Goal: Complete application form: Complete application form

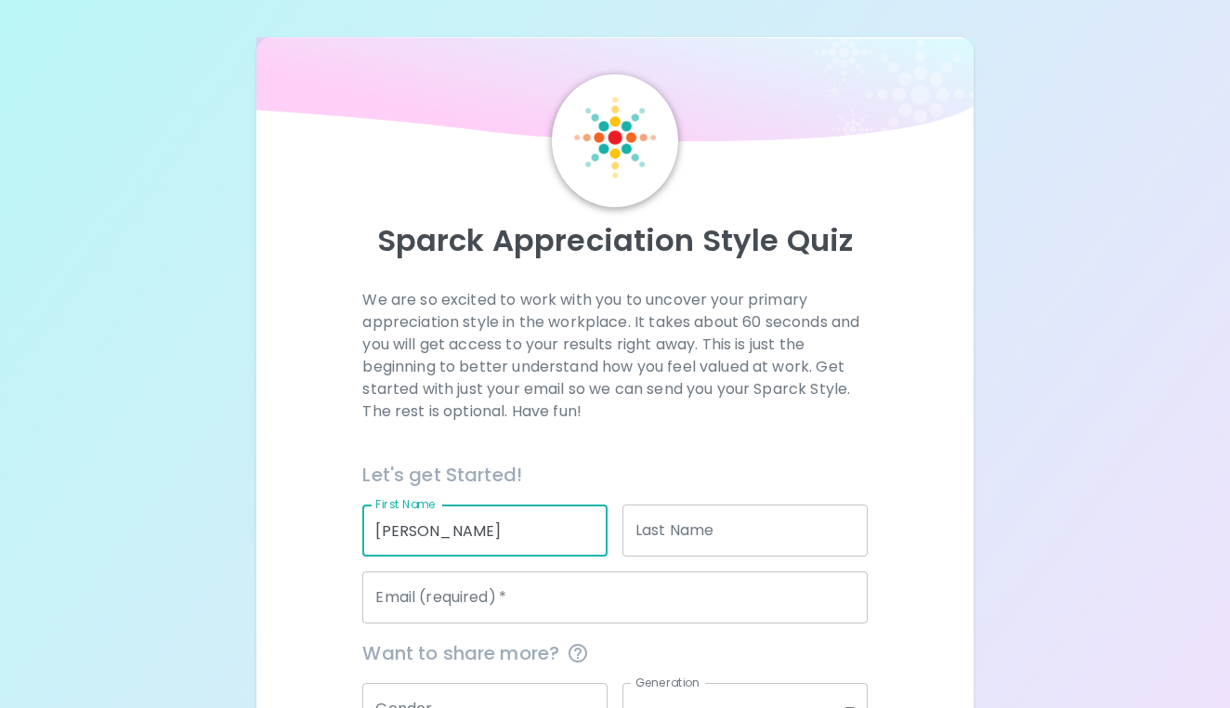
type input "[PERSON_NAME]"
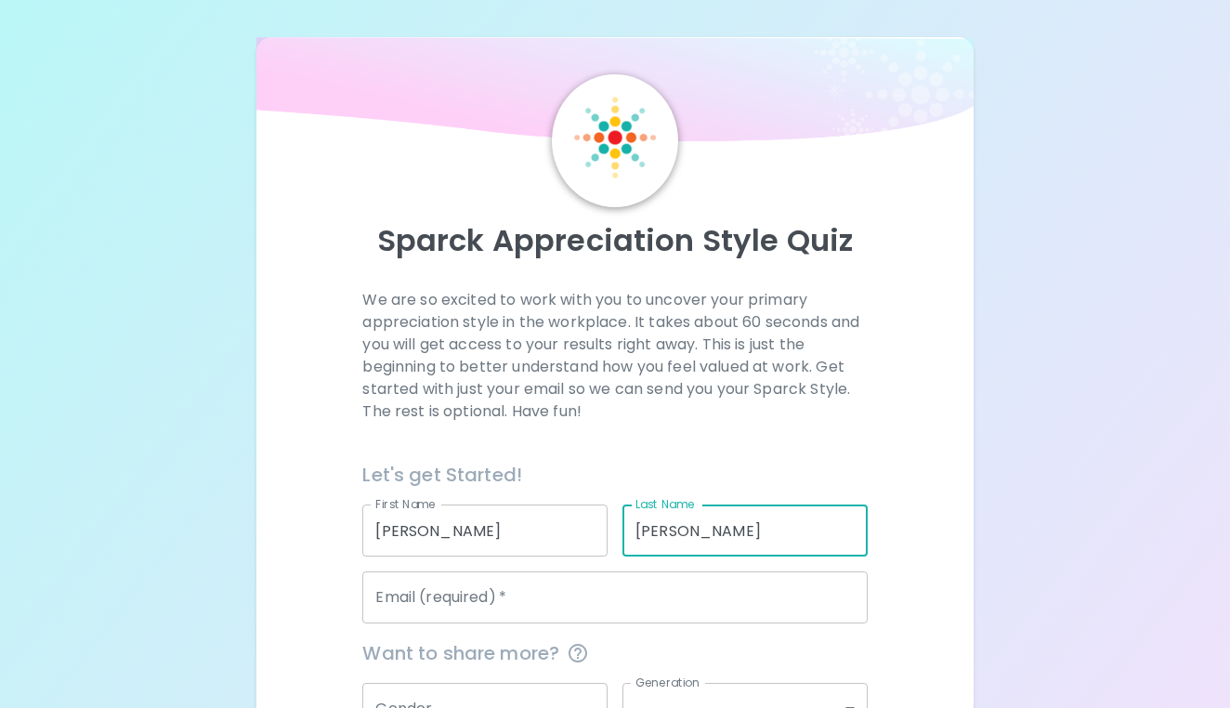
type input "[PERSON_NAME]"
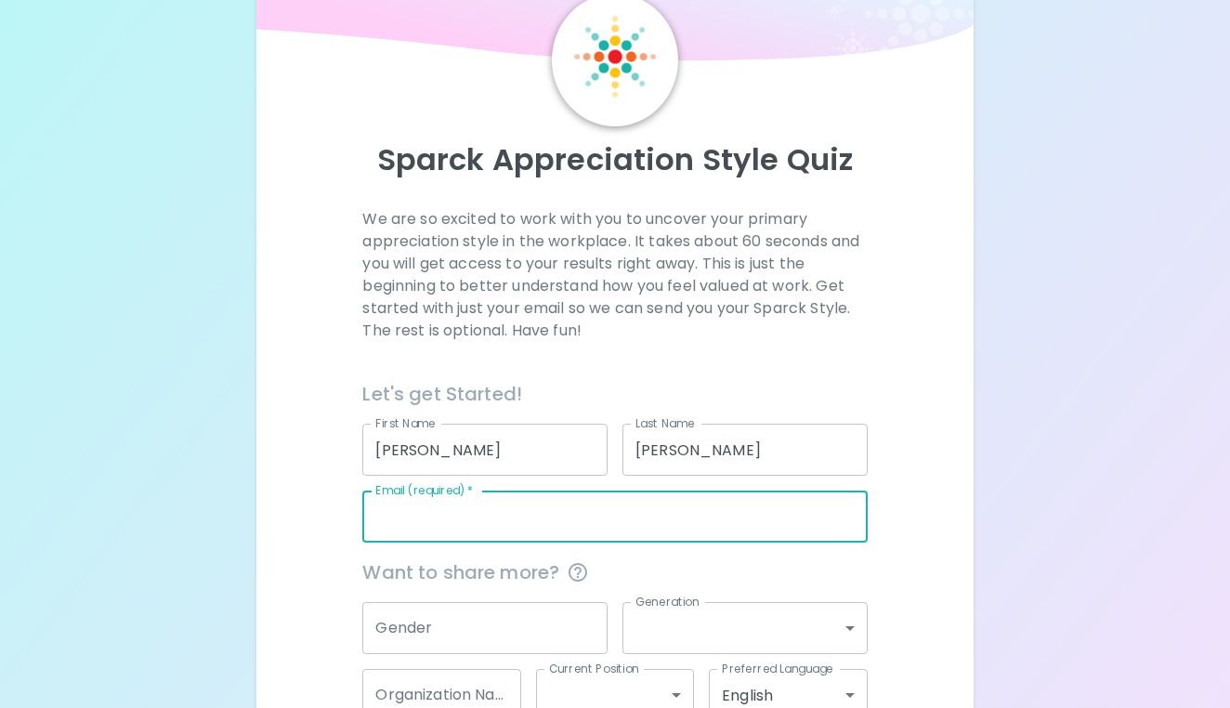
scroll to position [112, 0]
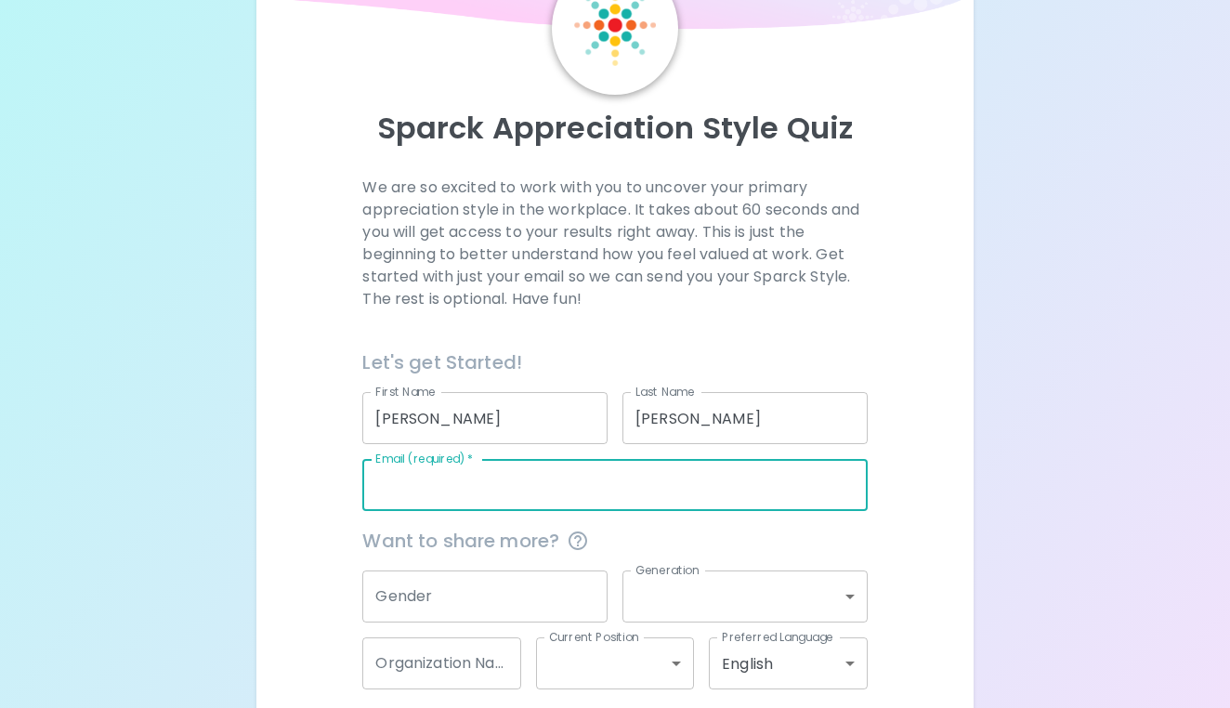
click at [572, 488] on input "Email (required)   *" at bounding box center [614, 485] width 504 height 52
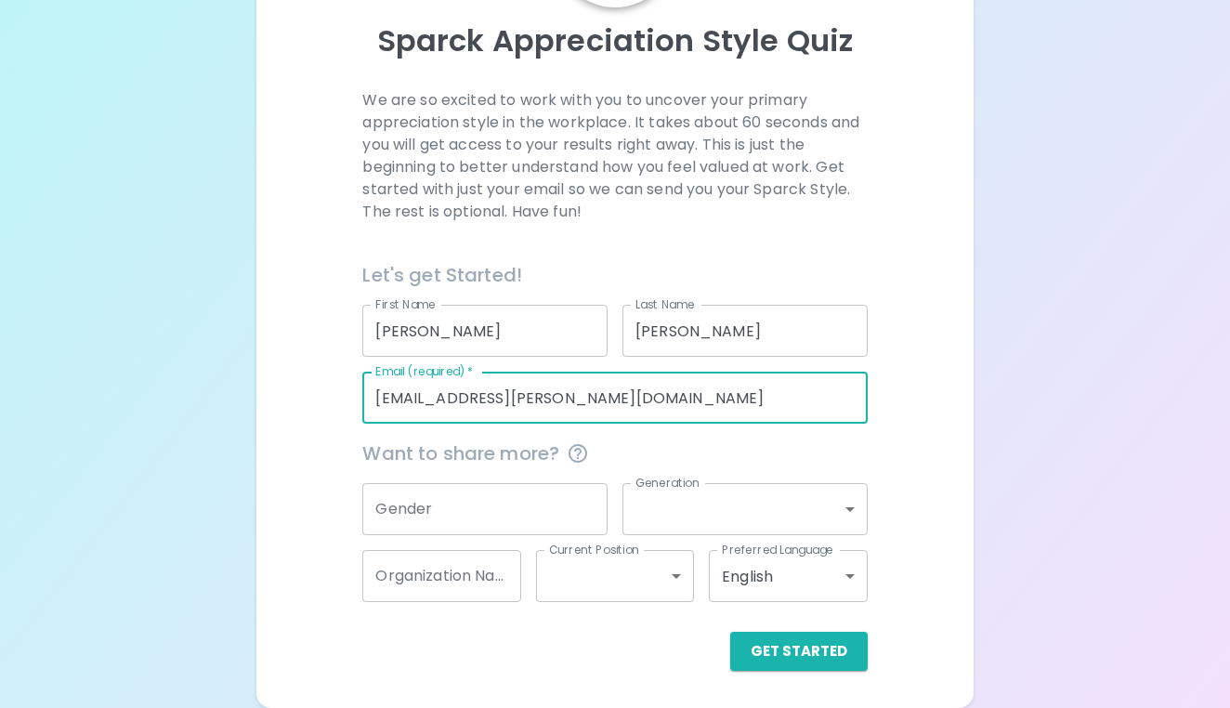
scroll to position [199, 0]
type input "[EMAIL_ADDRESS][PERSON_NAME][DOMAIN_NAME]"
click at [432, 521] on input "Gender" at bounding box center [484, 510] width 245 height 52
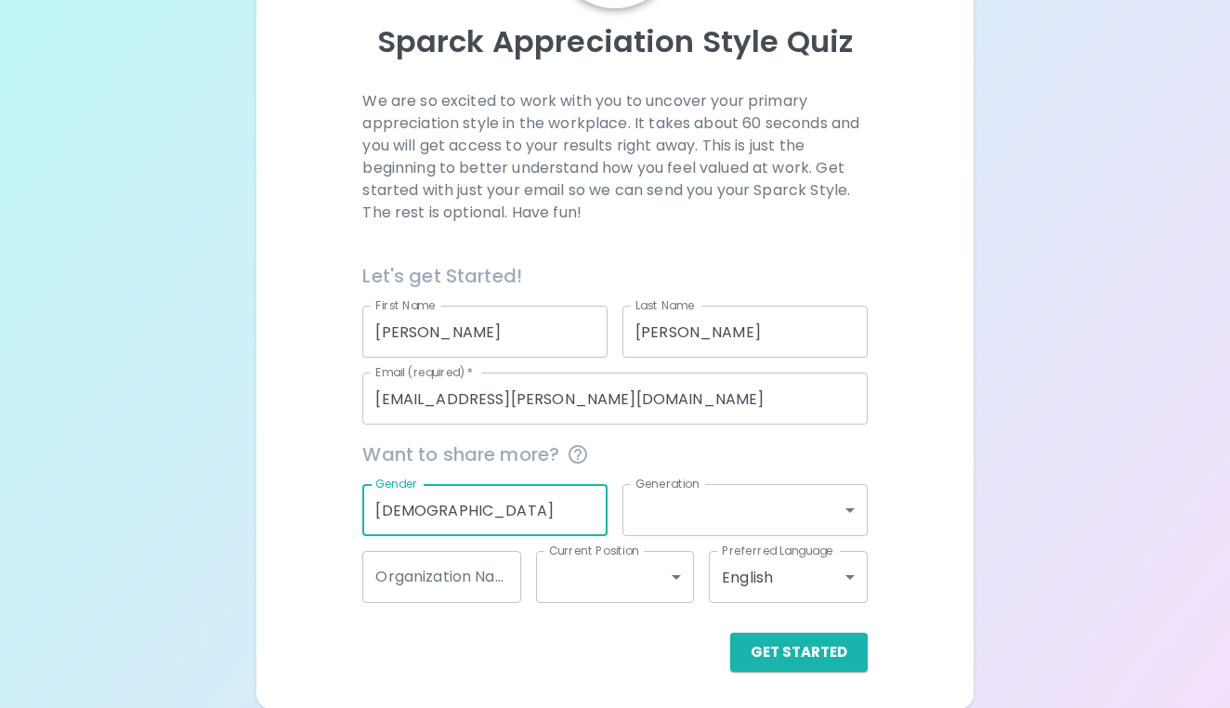
type input "[DEMOGRAPHIC_DATA]"
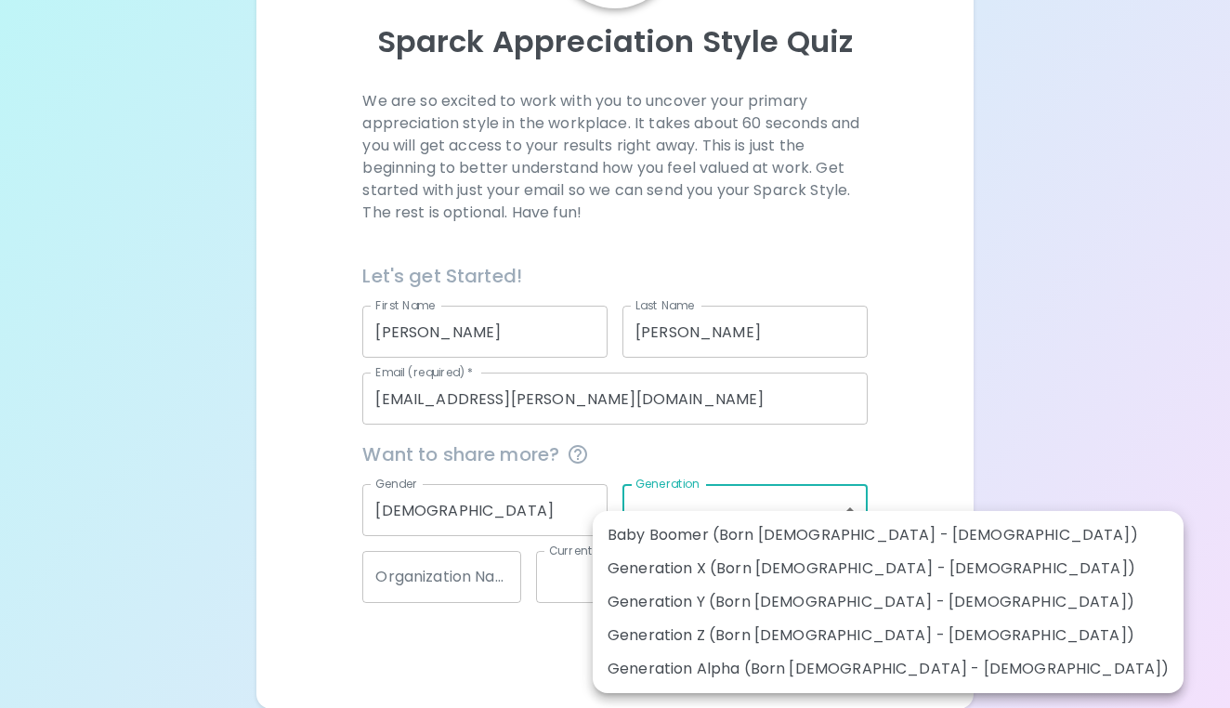
click at [699, 496] on body "Sparck Appreciation Style Quiz We are so excited to work with you to uncover yo…" at bounding box center [615, 254] width 1230 height 907
click at [717, 637] on li "Generation Z (Born [DEMOGRAPHIC_DATA] - [DEMOGRAPHIC_DATA])" at bounding box center [888, 635] width 591 height 33
type input "generation_z"
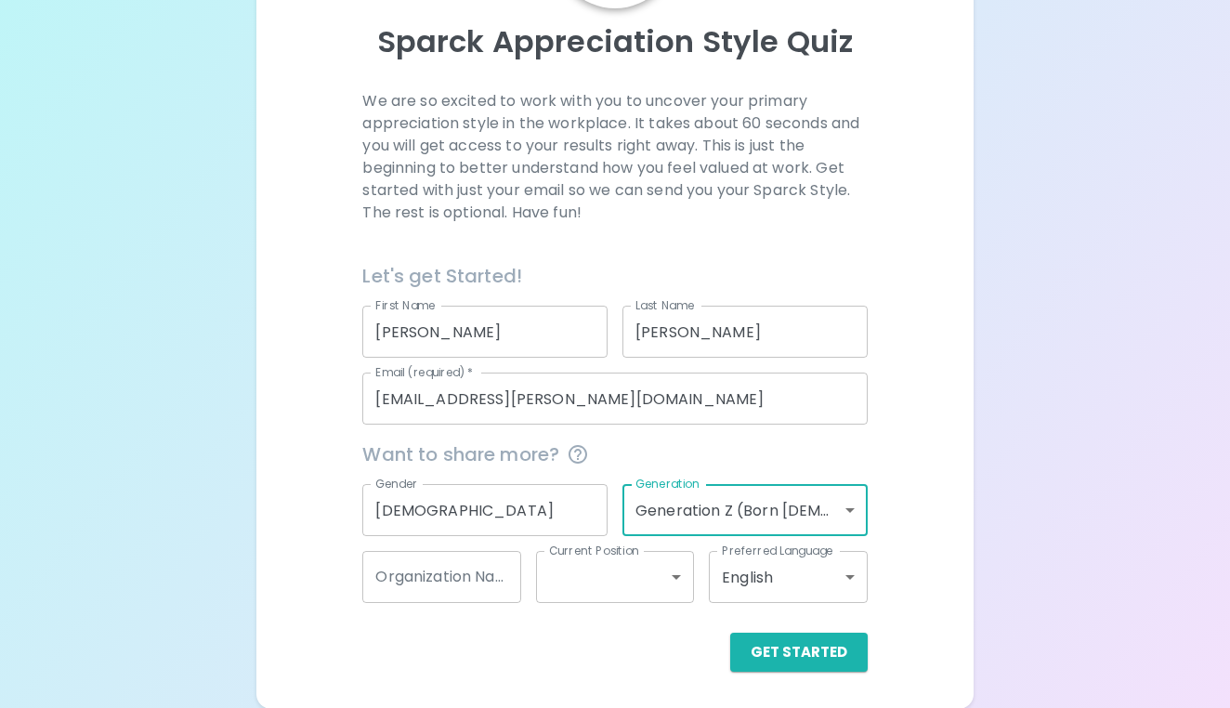
click at [823, 507] on body "Sparck Appreciation Style Quiz We are so excited to work with you to uncover yo…" at bounding box center [615, 254] width 1230 height 907
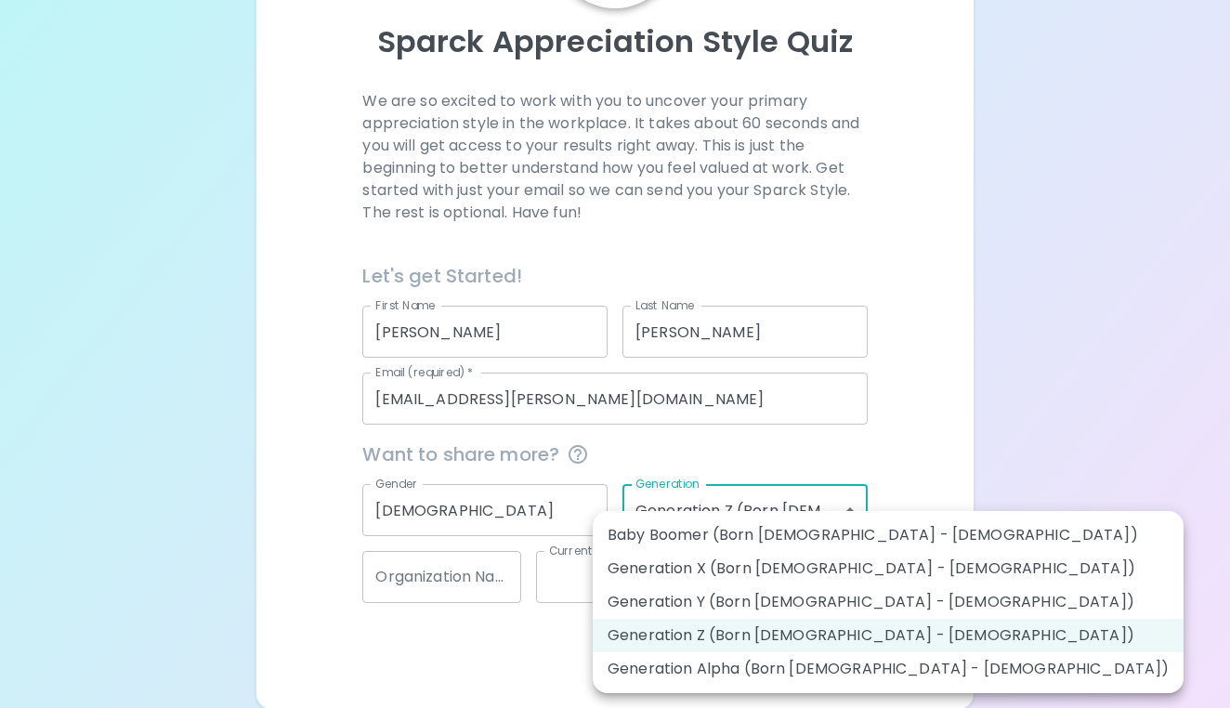
click at [854, 631] on li "Generation Z (Born [DEMOGRAPHIC_DATA] - [DEMOGRAPHIC_DATA])" at bounding box center [888, 635] width 591 height 33
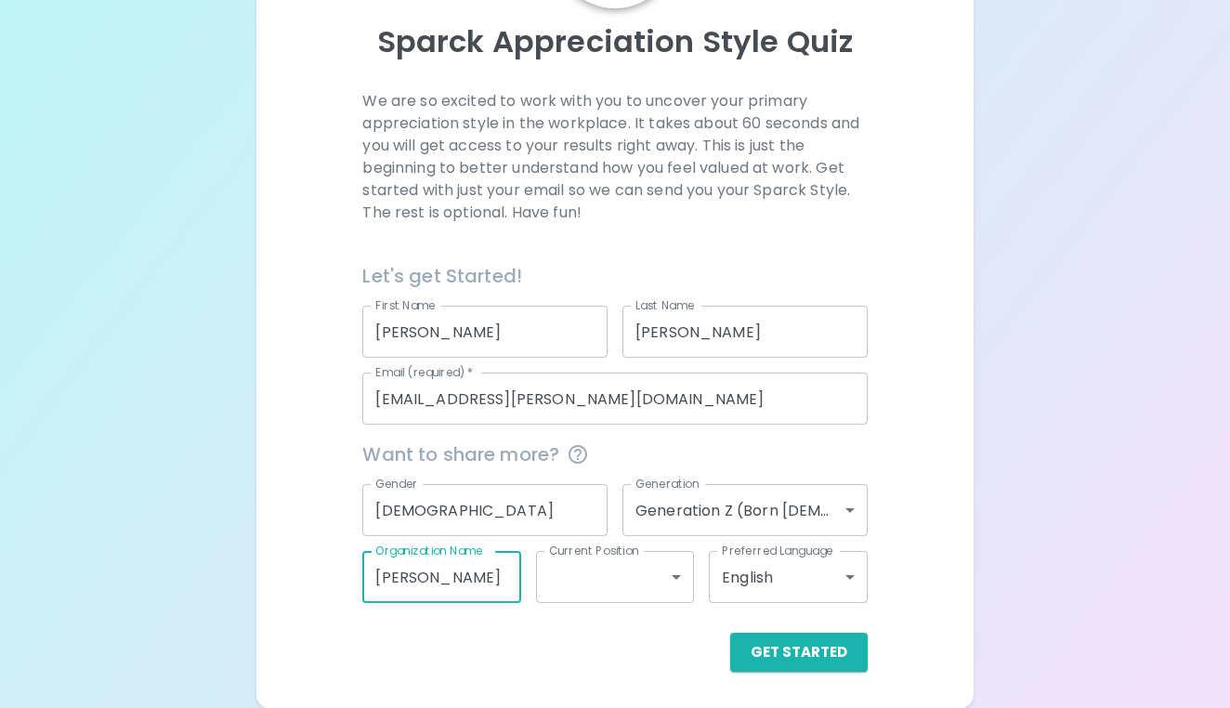
type input "[PERSON_NAME]"
click at [595, 570] on body "Sparck Appreciation Style Quiz We are so excited to work with you to uncover yo…" at bounding box center [615, 254] width 1230 height 907
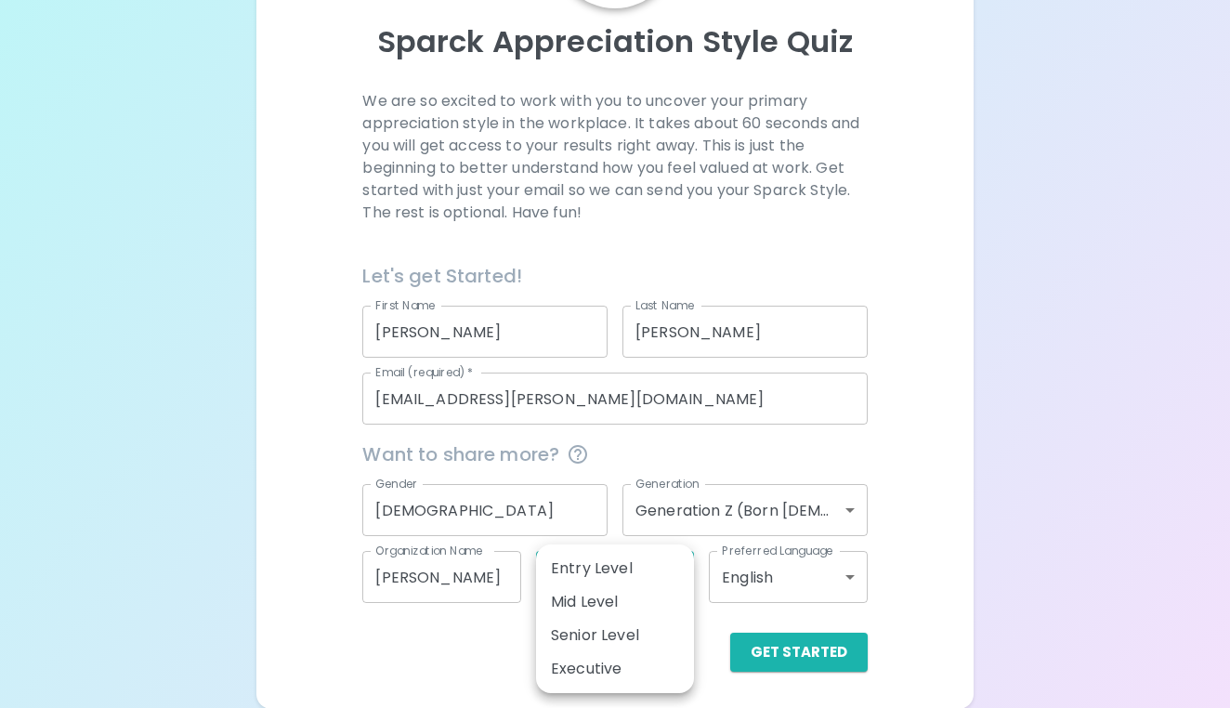
click at [595, 570] on li "Entry Level" at bounding box center [615, 568] width 158 height 33
type input "entry_level"
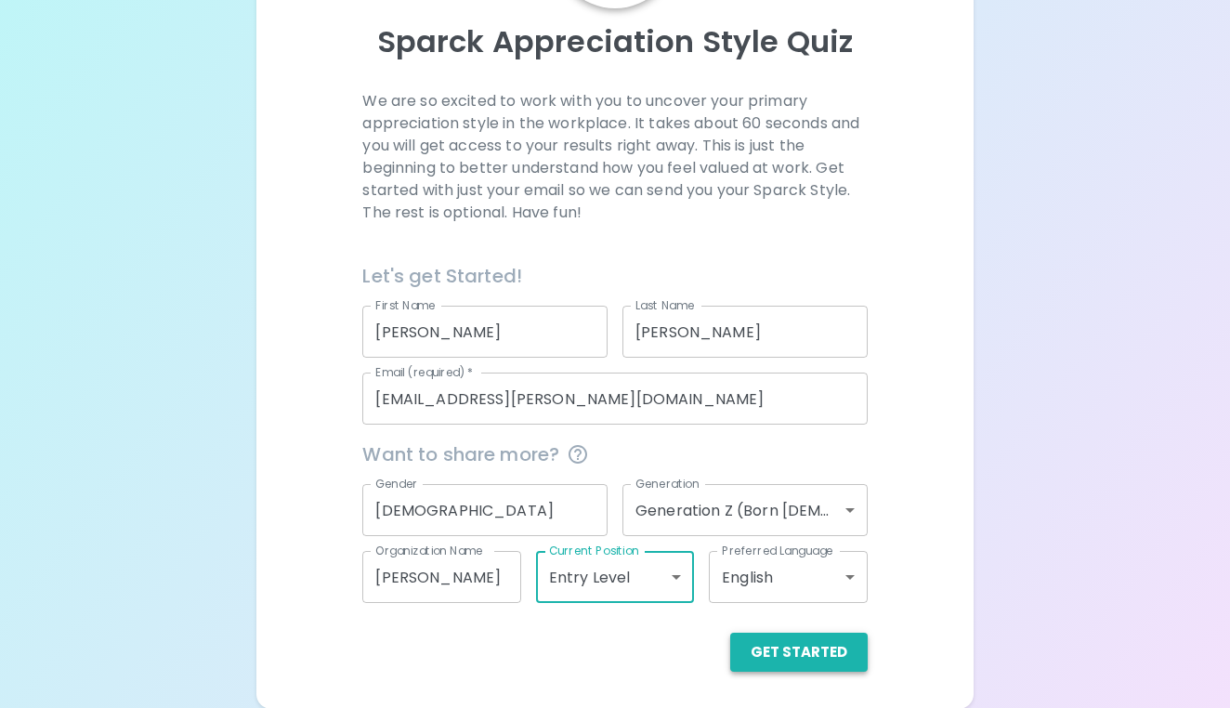
click at [783, 651] on button "Get Started" at bounding box center [798, 651] width 137 height 39
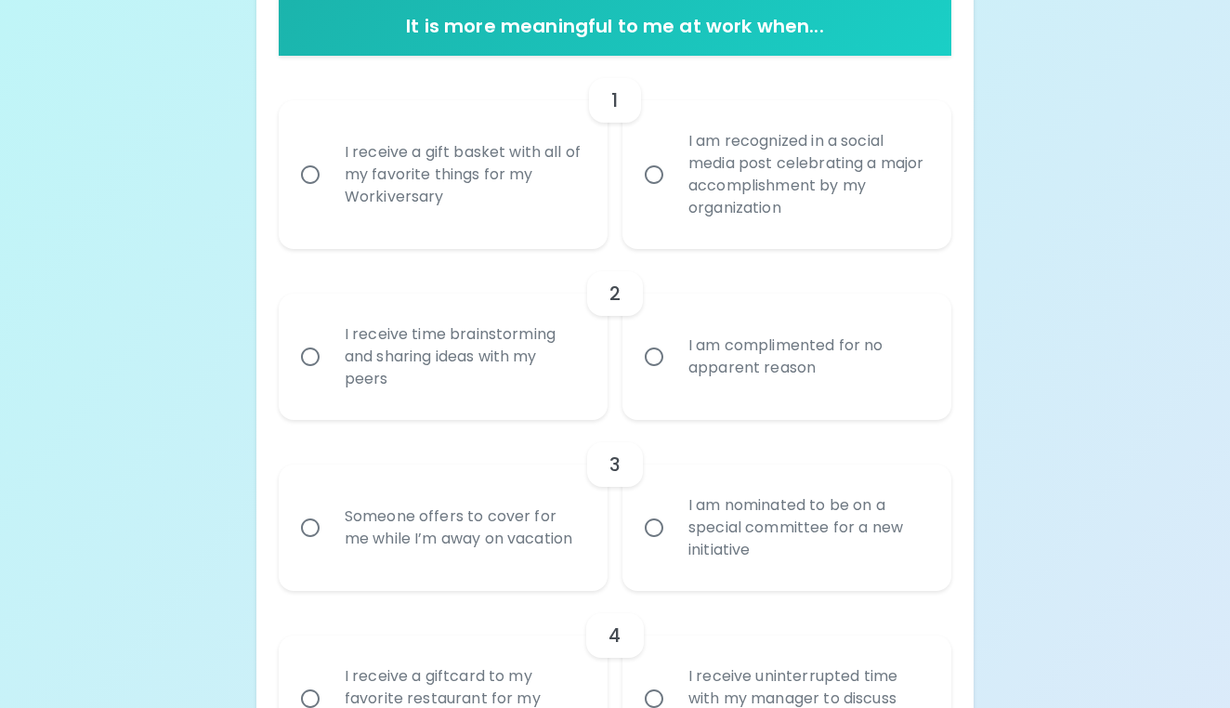
scroll to position [396, 0]
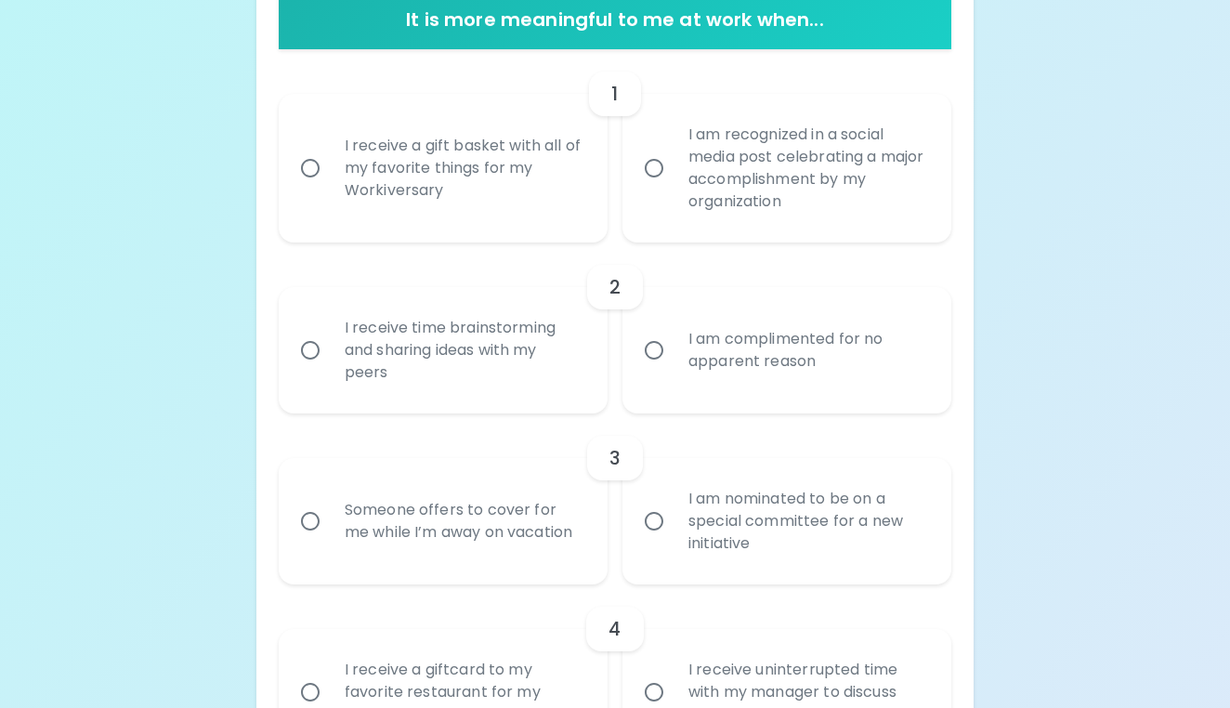
click at [311, 170] on input "I receive a gift basket with all of my favorite things for my Workiversary" at bounding box center [310, 168] width 39 height 39
radio input "true"
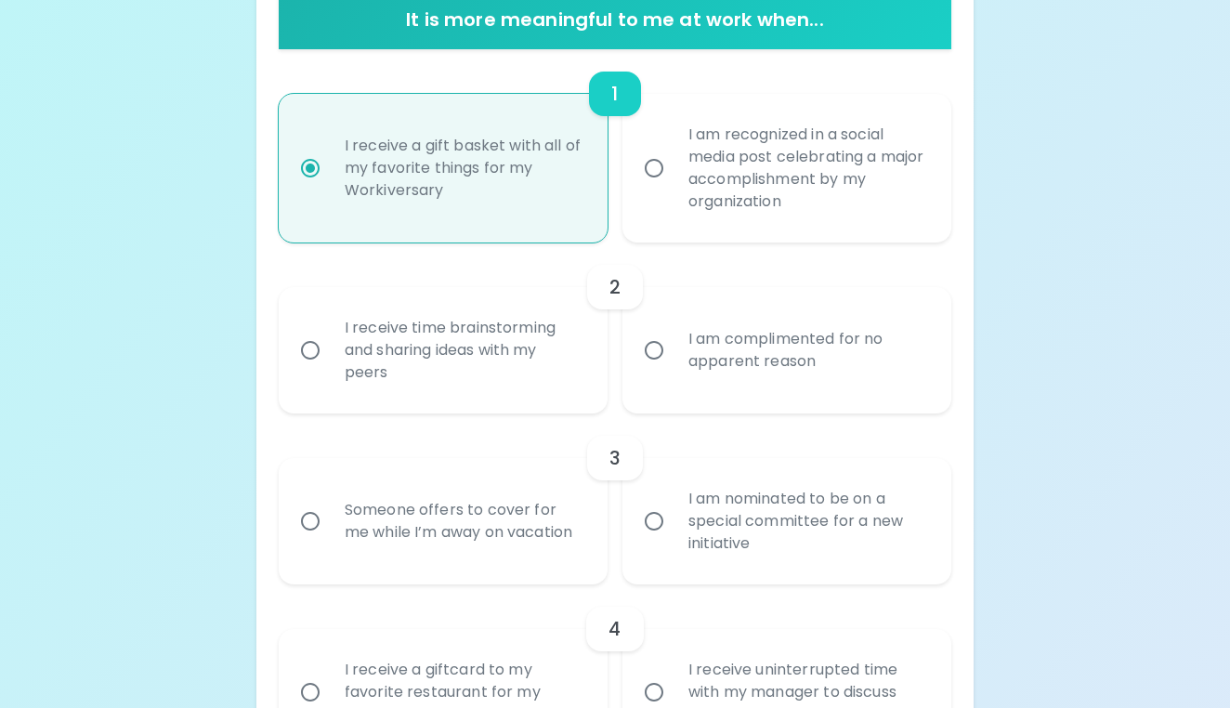
scroll to position [544, 0]
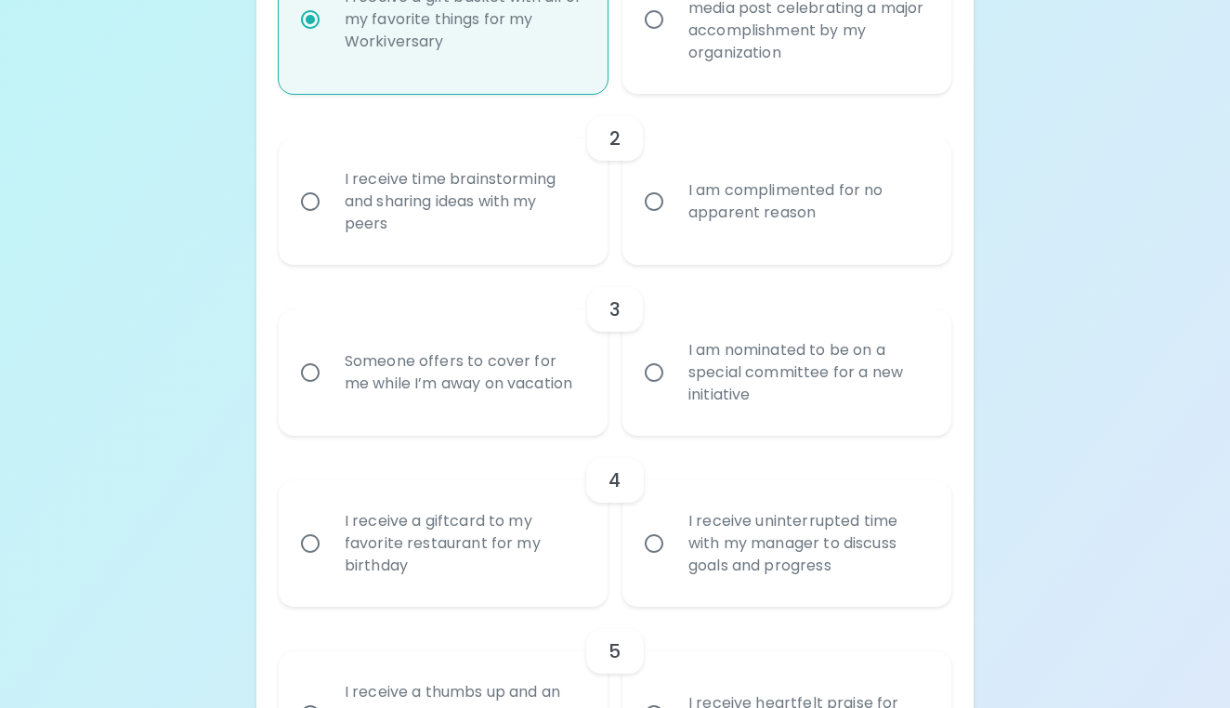
click at [318, 200] on input "I receive time brainstorming and sharing ideas with my peers" at bounding box center [310, 201] width 39 height 39
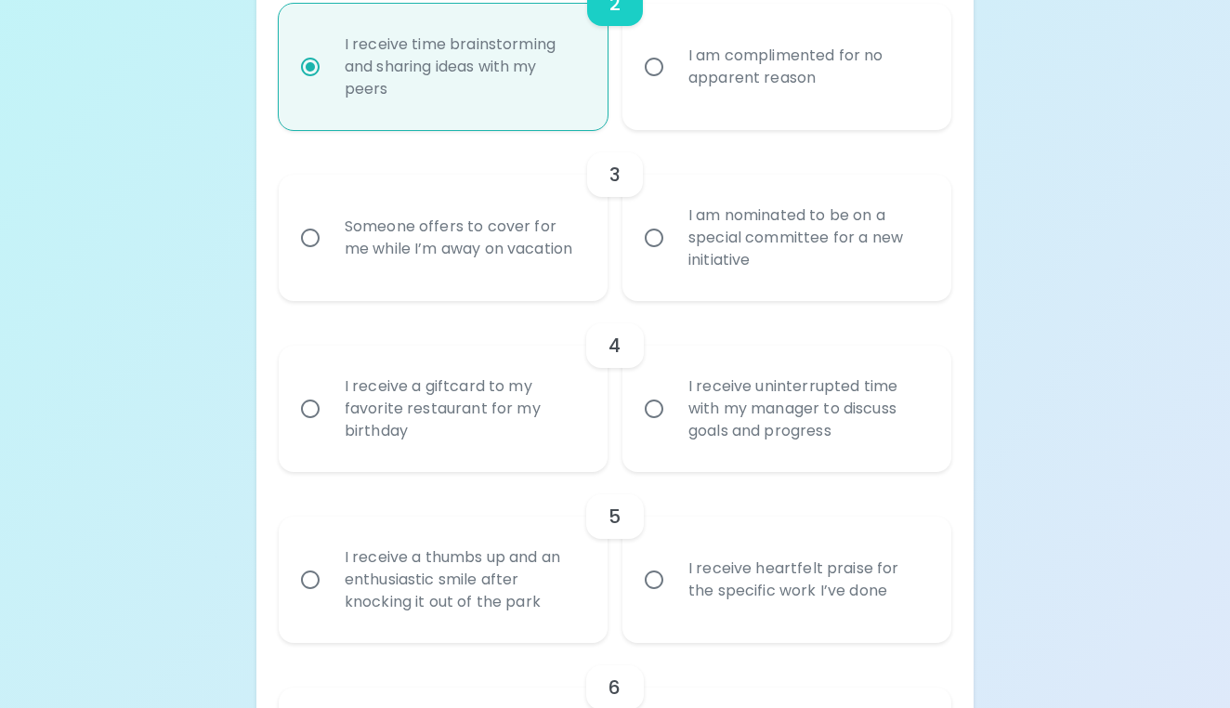
scroll to position [693, 0]
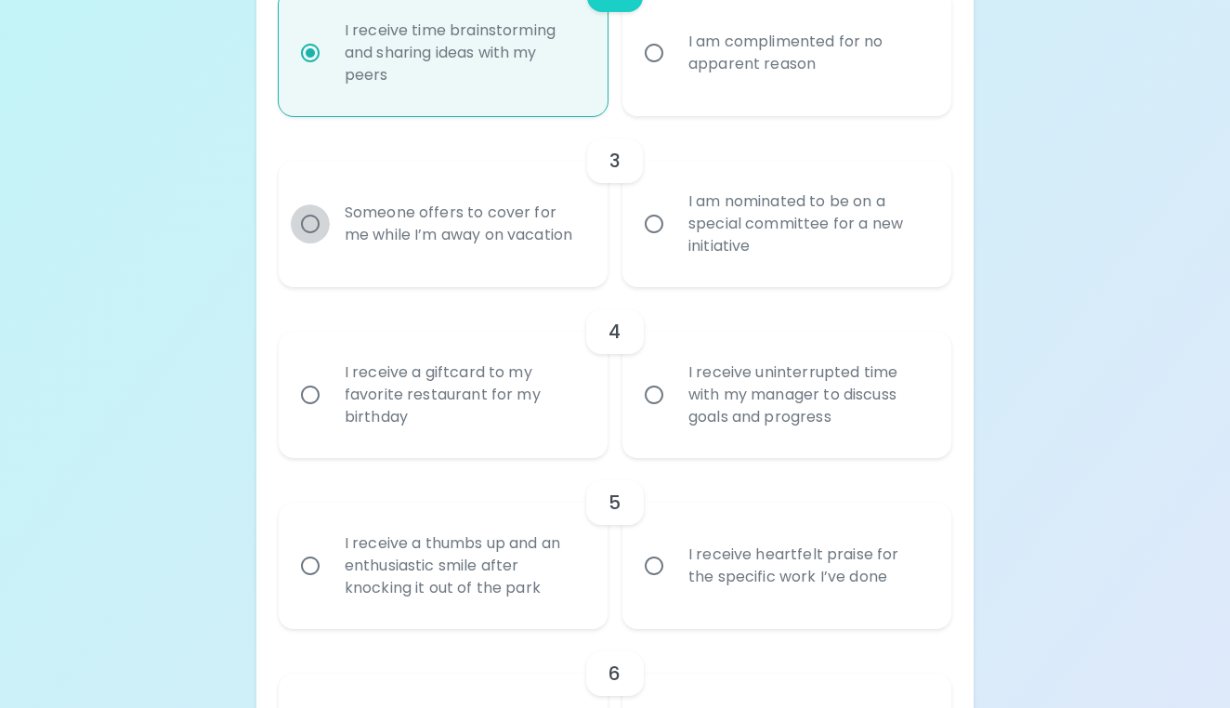
click at [316, 226] on input "Someone offers to cover for me while I’m away on vacation" at bounding box center [310, 223] width 39 height 39
radio input "true"
radio input "false"
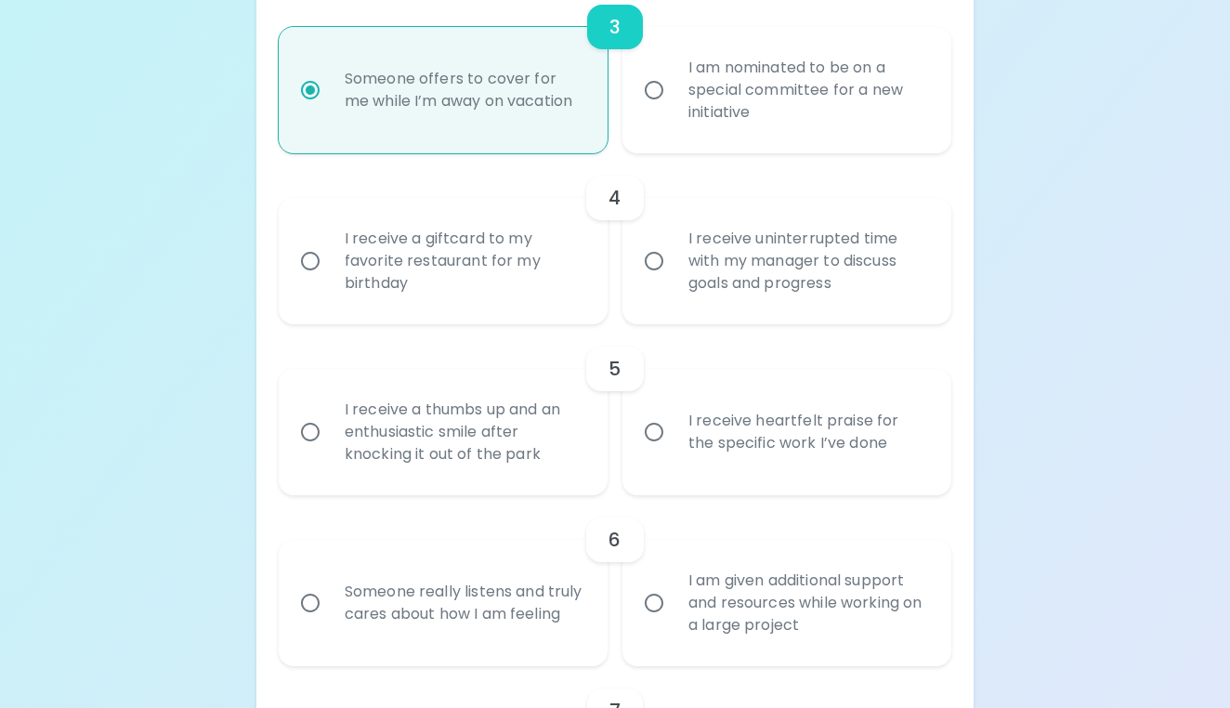
scroll to position [841, 0]
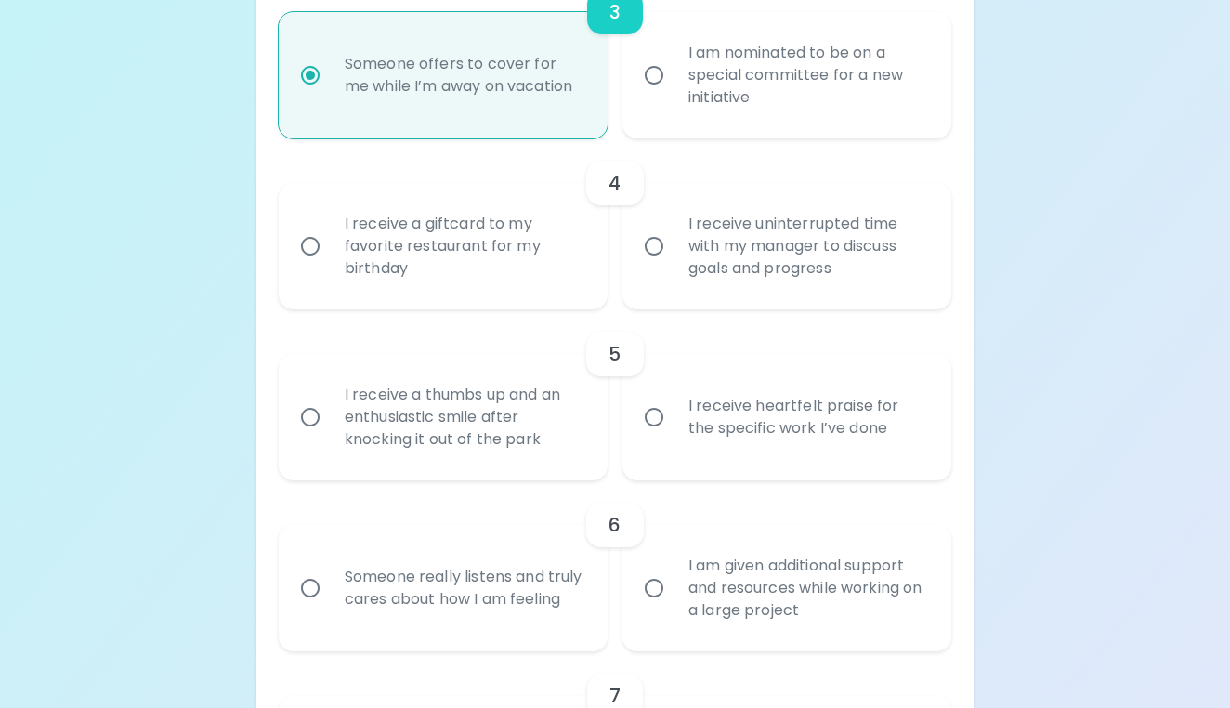
click at [652, 85] on input "I am nominated to be on a special committee for a new initiative" at bounding box center [653, 75] width 39 height 39
radio input "false"
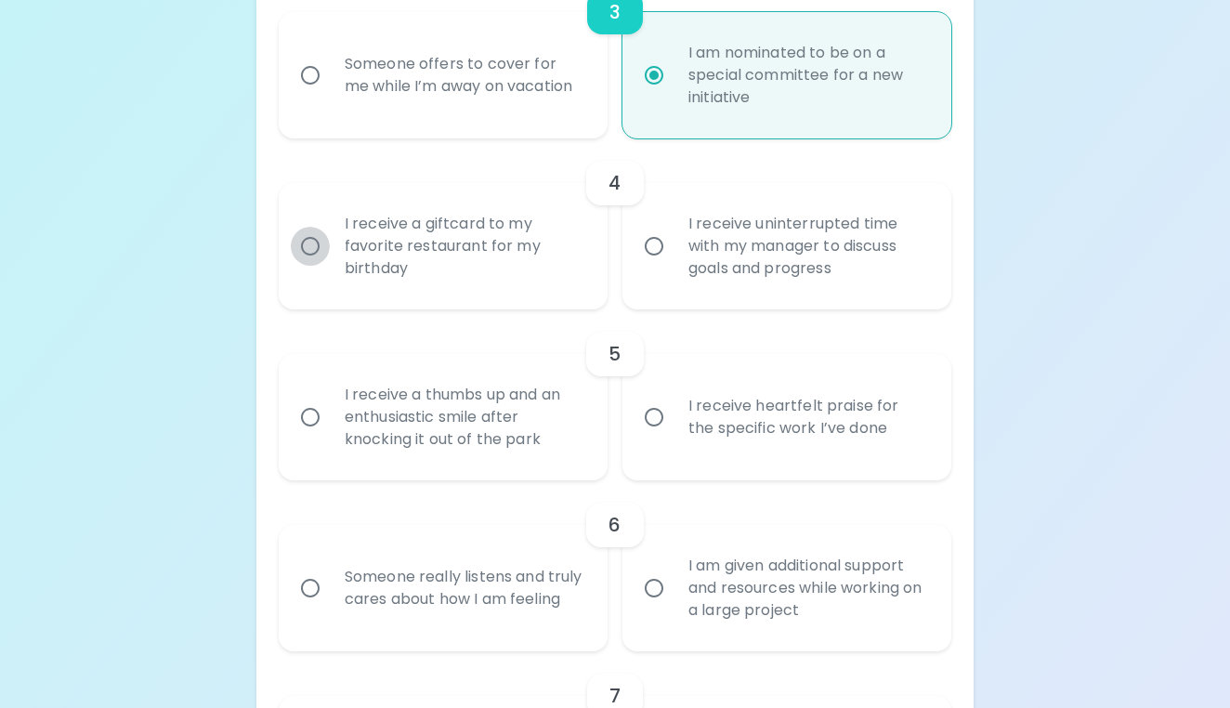
click at [307, 244] on input "I receive a giftcard to my favorite restaurant for my birthday" at bounding box center [310, 246] width 39 height 39
radio input "false"
radio input "true"
radio input "false"
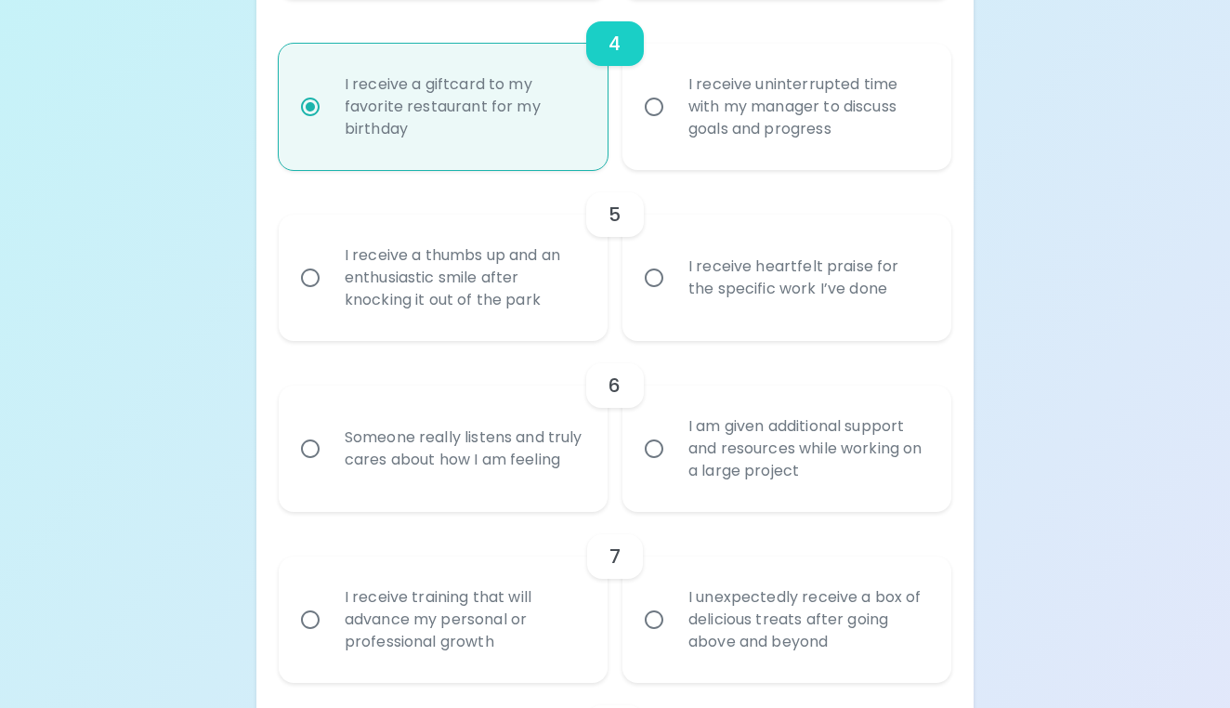
scroll to position [990, 0]
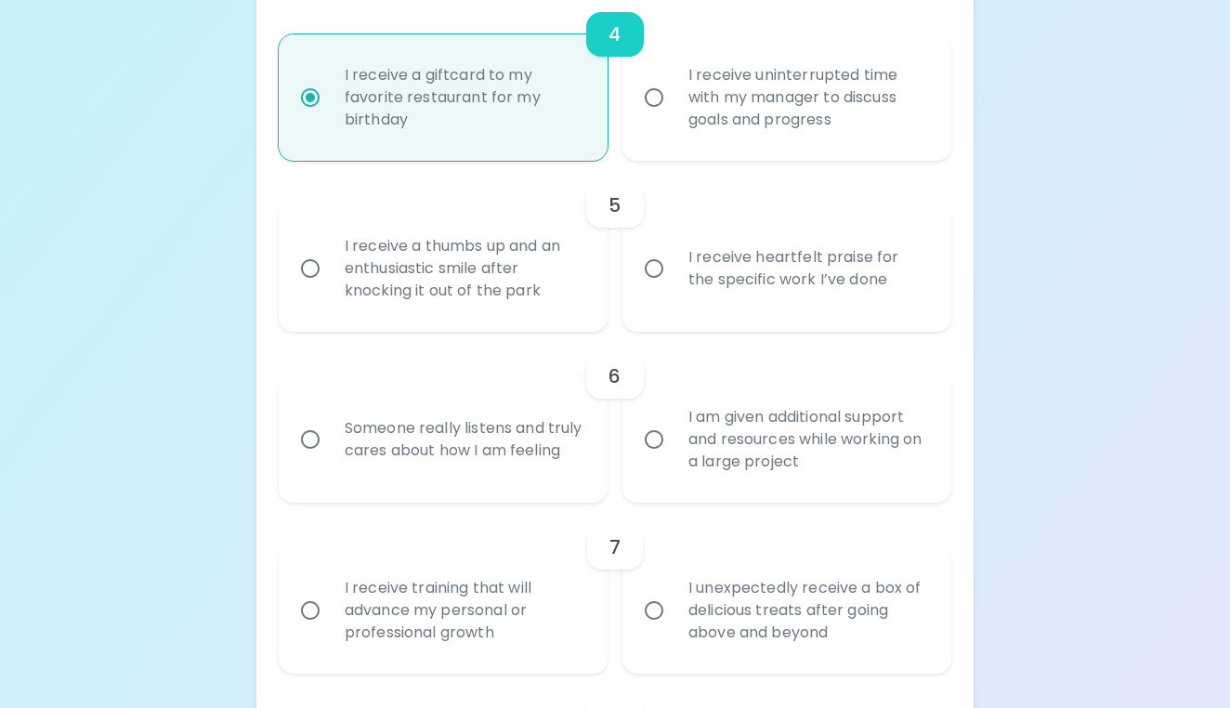
click at [316, 269] on input "I receive a thumbs up and an enthusiastic smile after knocking it out of the pa…" at bounding box center [310, 268] width 39 height 39
radio input "false"
radio input "true"
radio input "false"
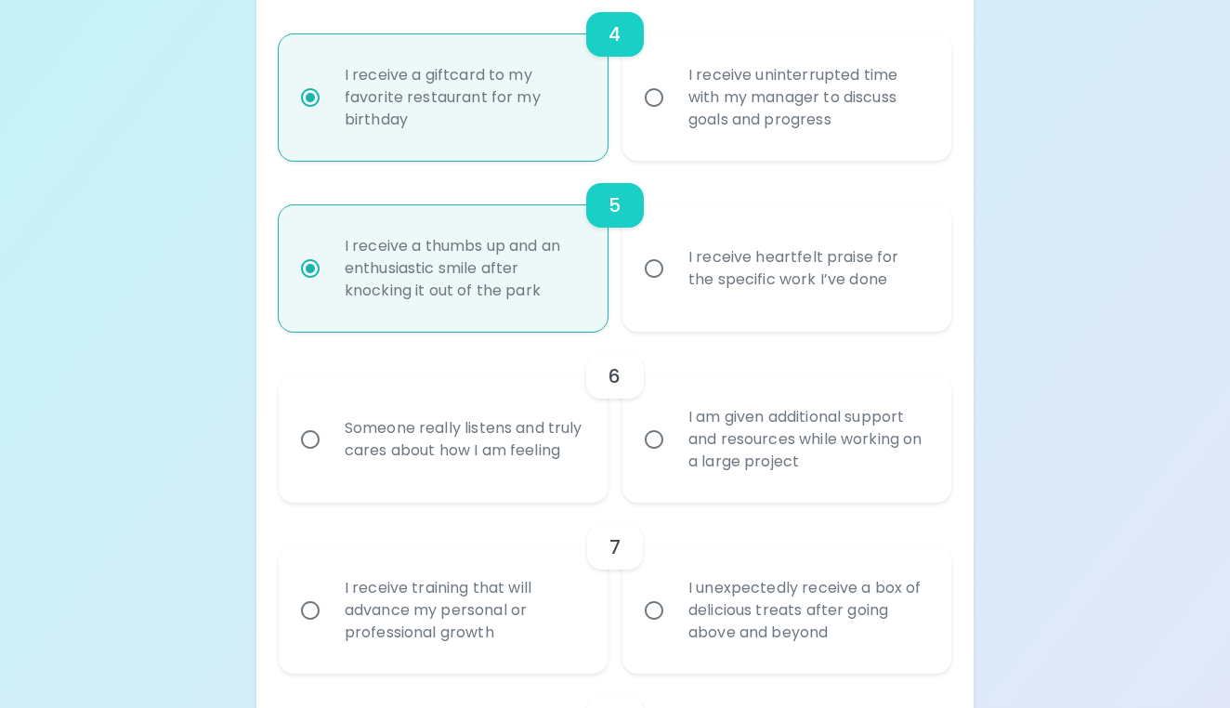
scroll to position [1139, 0]
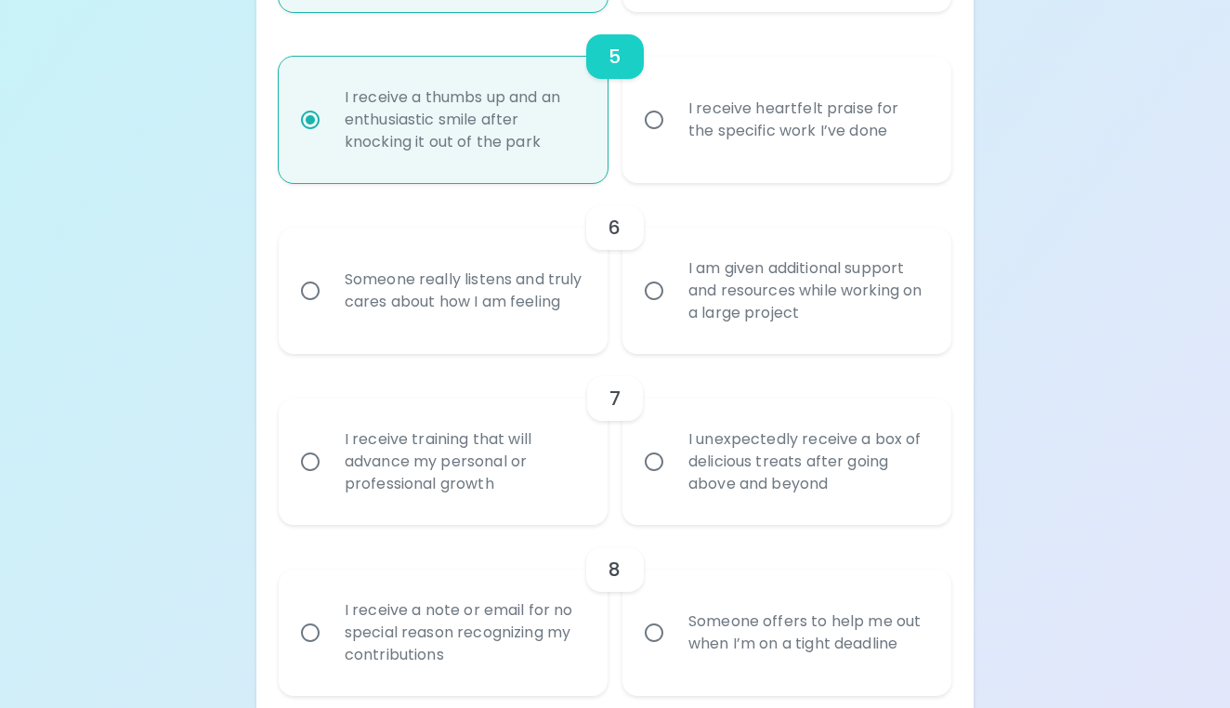
click at [313, 292] on input "Someone really listens and truly cares about how I am feeling" at bounding box center [310, 290] width 39 height 39
radio input "false"
radio input "true"
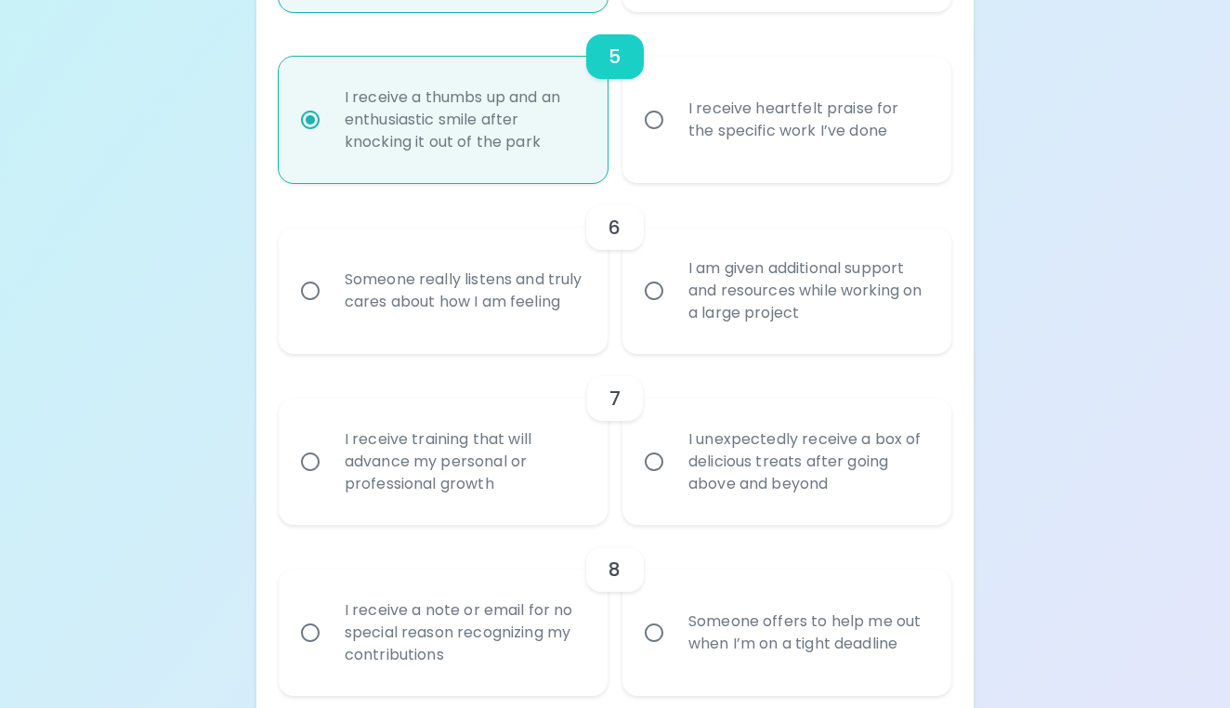
radio input "false"
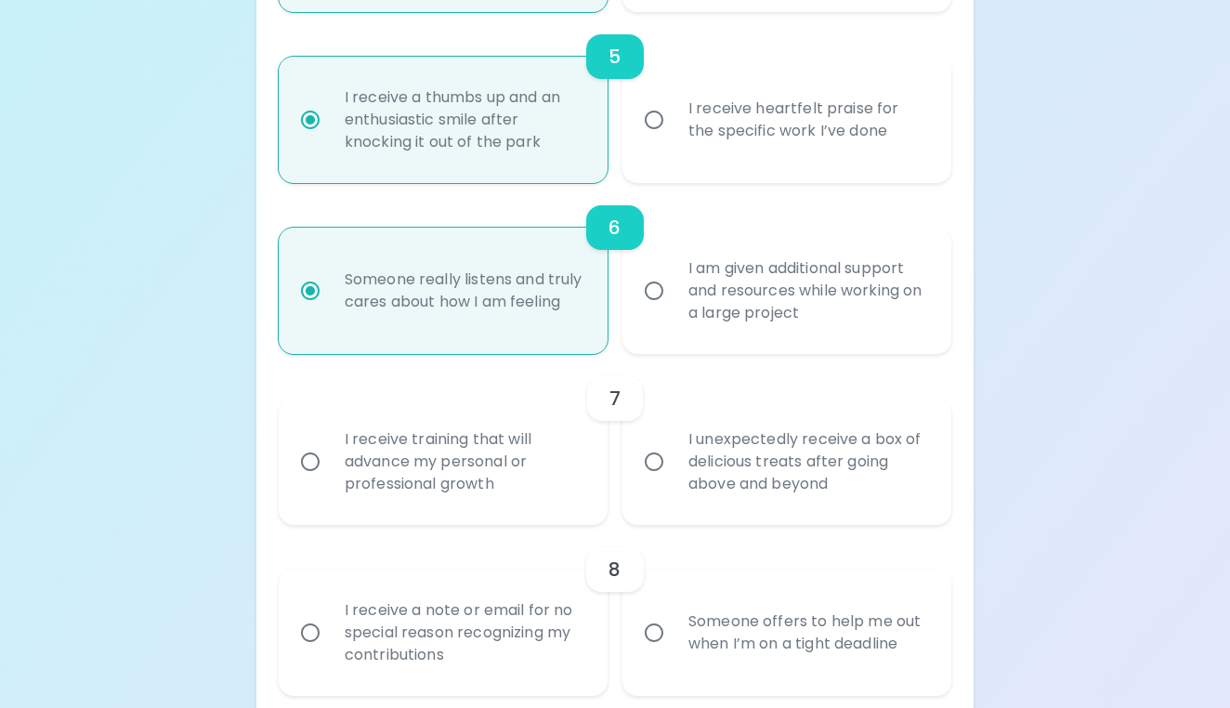
scroll to position [1287, 0]
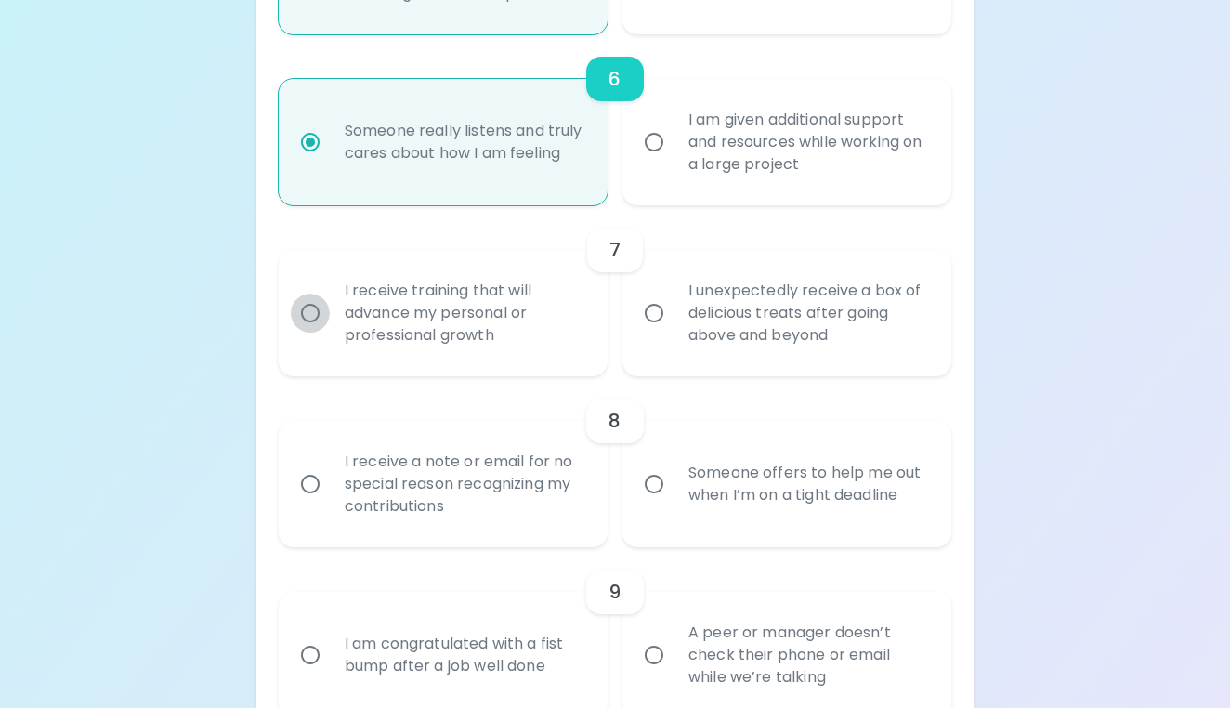
click at [315, 312] on input "I receive training that will advance my personal or professional growth" at bounding box center [310, 312] width 39 height 39
radio input "false"
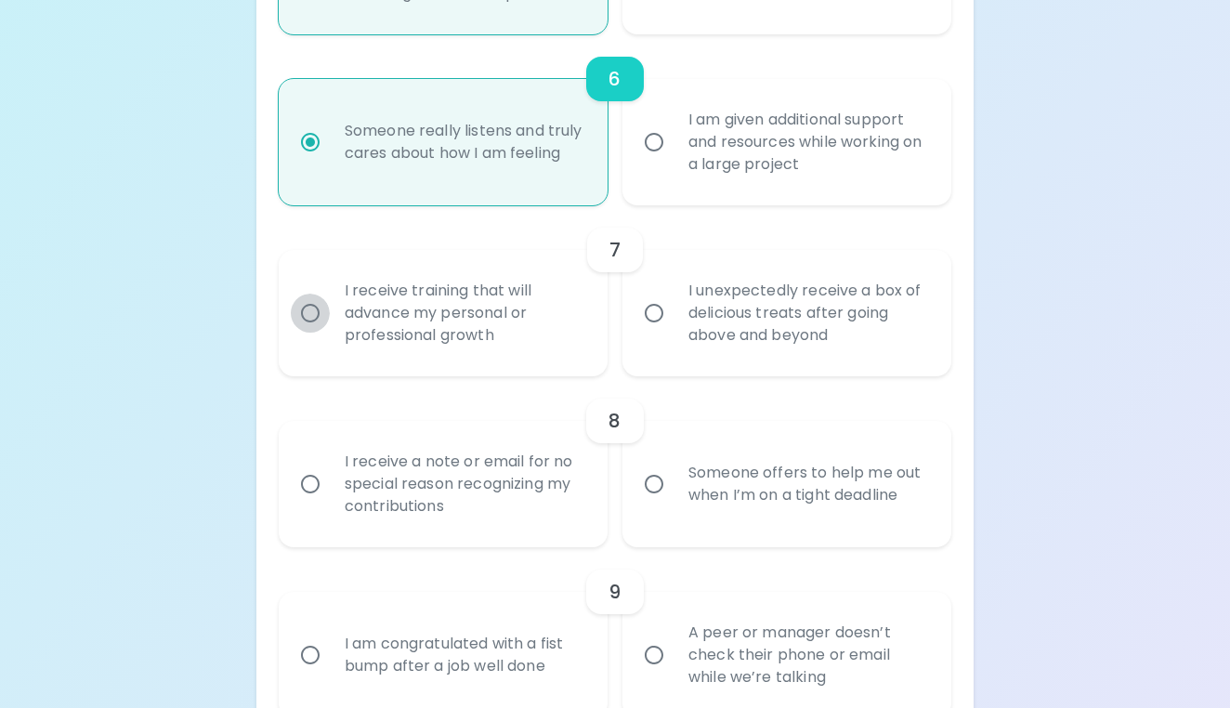
radio input "true"
radio input "false"
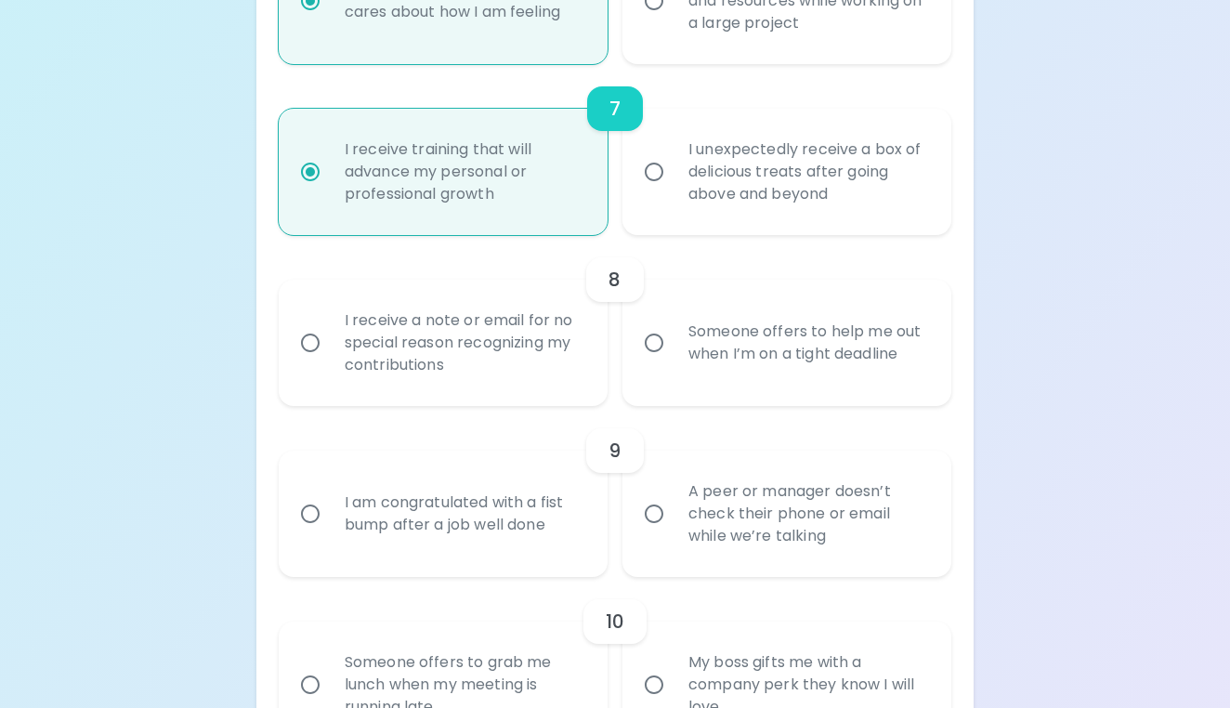
scroll to position [1436, 0]
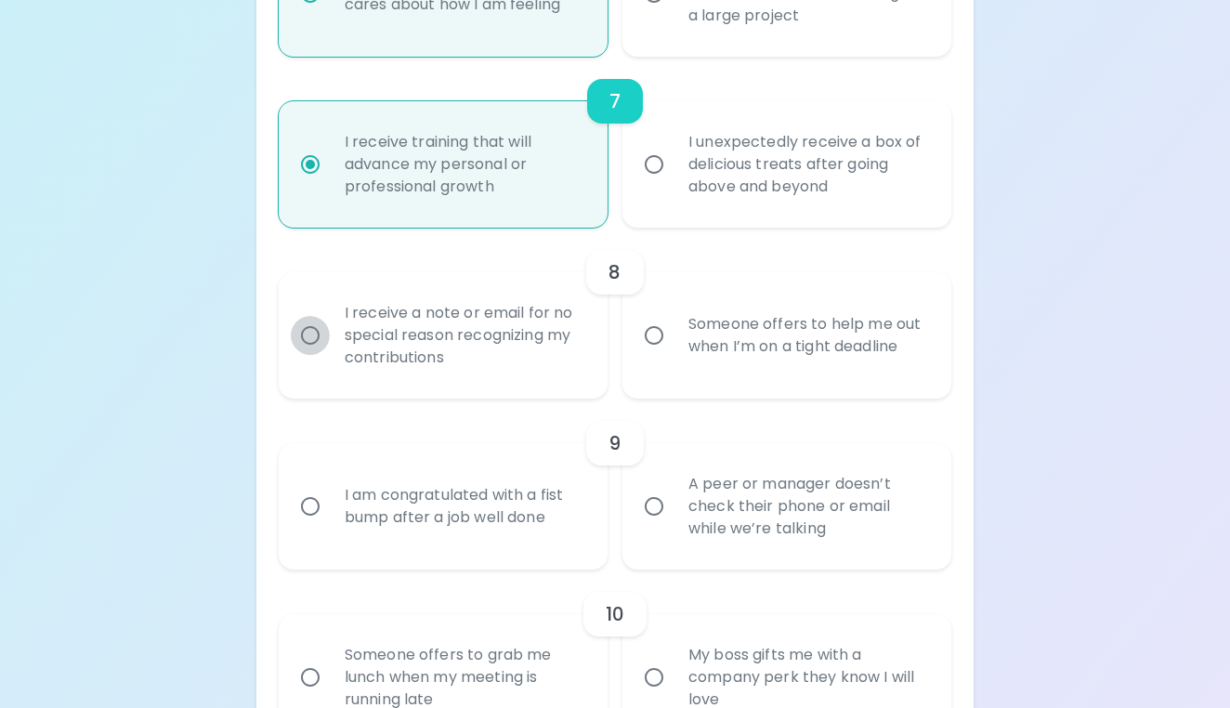
click at [312, 338] on input "I receive a note or email for no special reason recognizing my contributions" at bounding box center [310, 335] width 39 height 39
radio input "false"
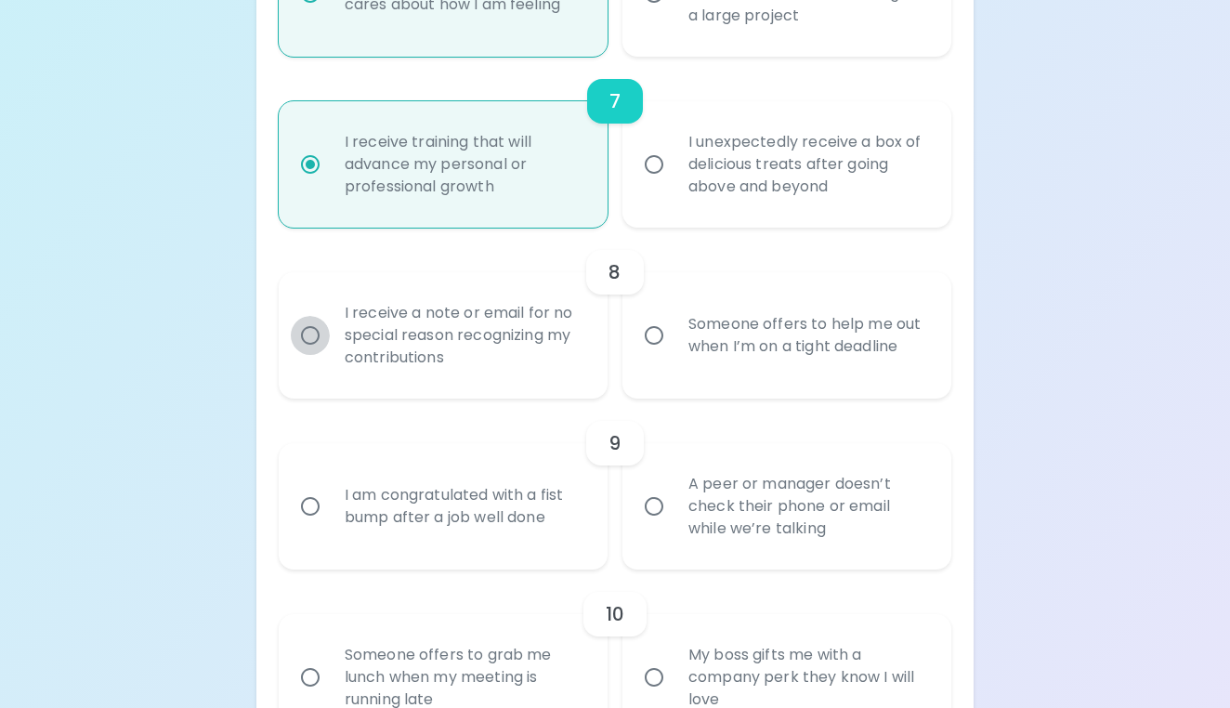
radio input "false"
radio input "true"
radio input "false"
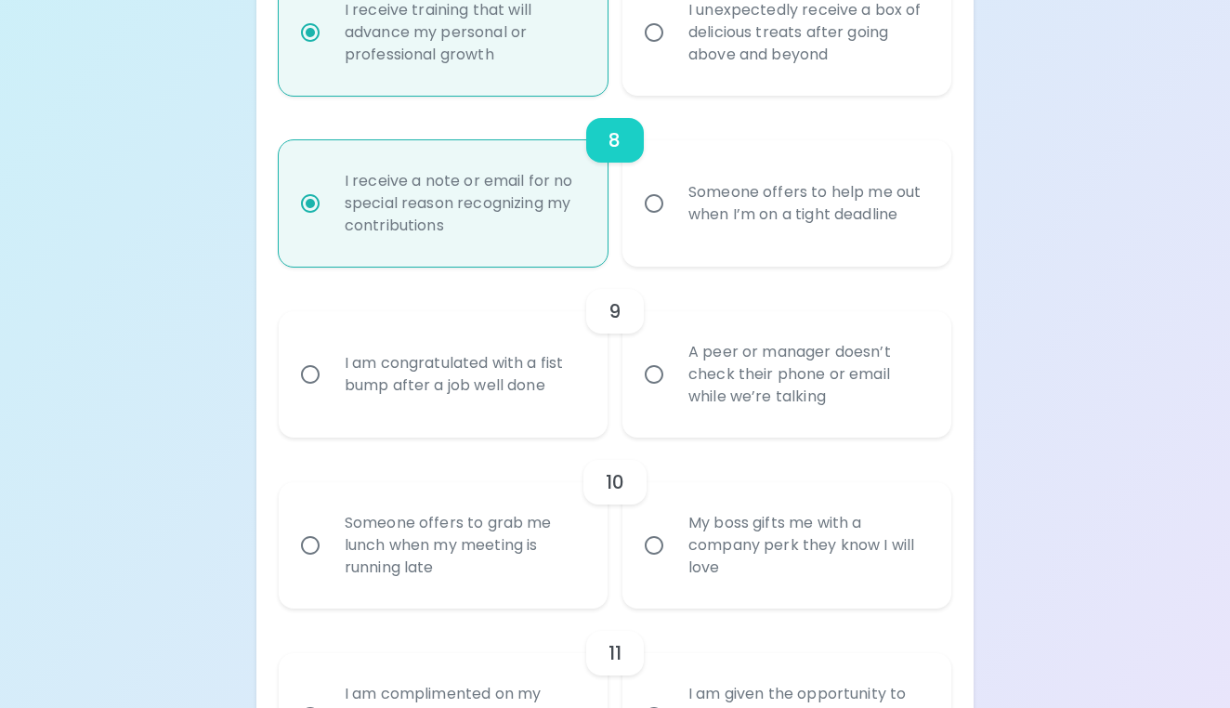
scroll to position [1584, 0]
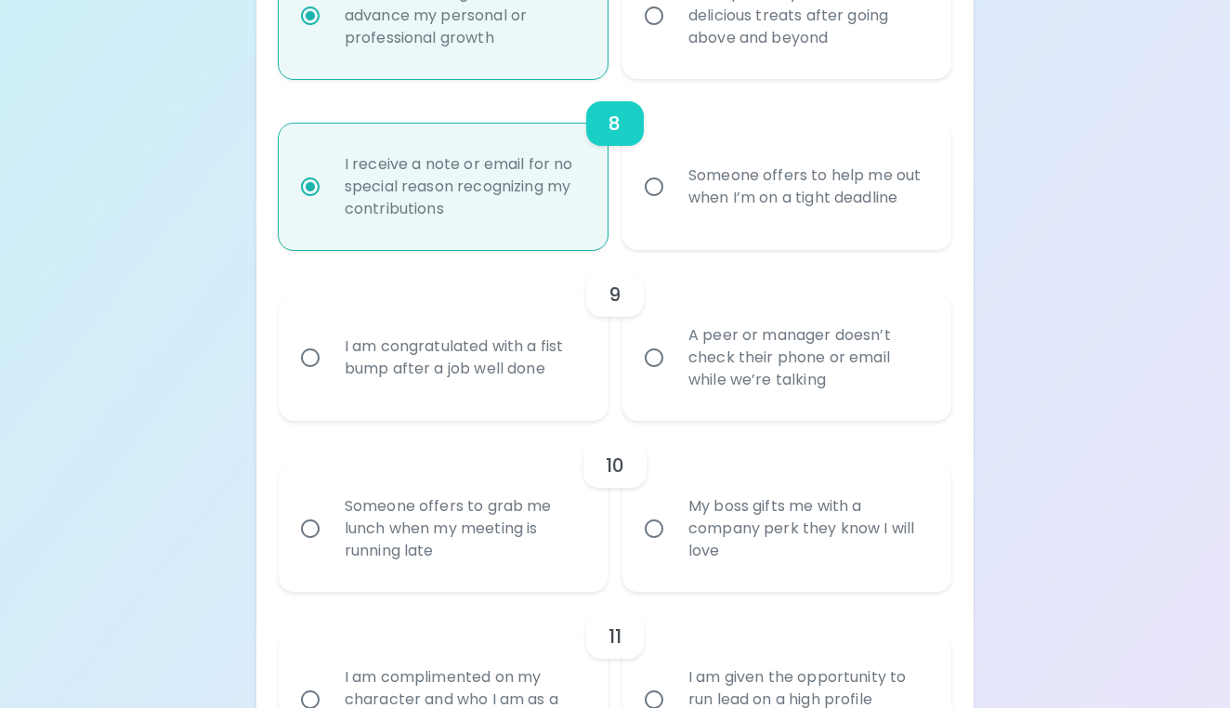
click at [309, 366] on input "I am congratulated with a fist bump after a job well done" at bounding box center [310, 357] width 39 height 39
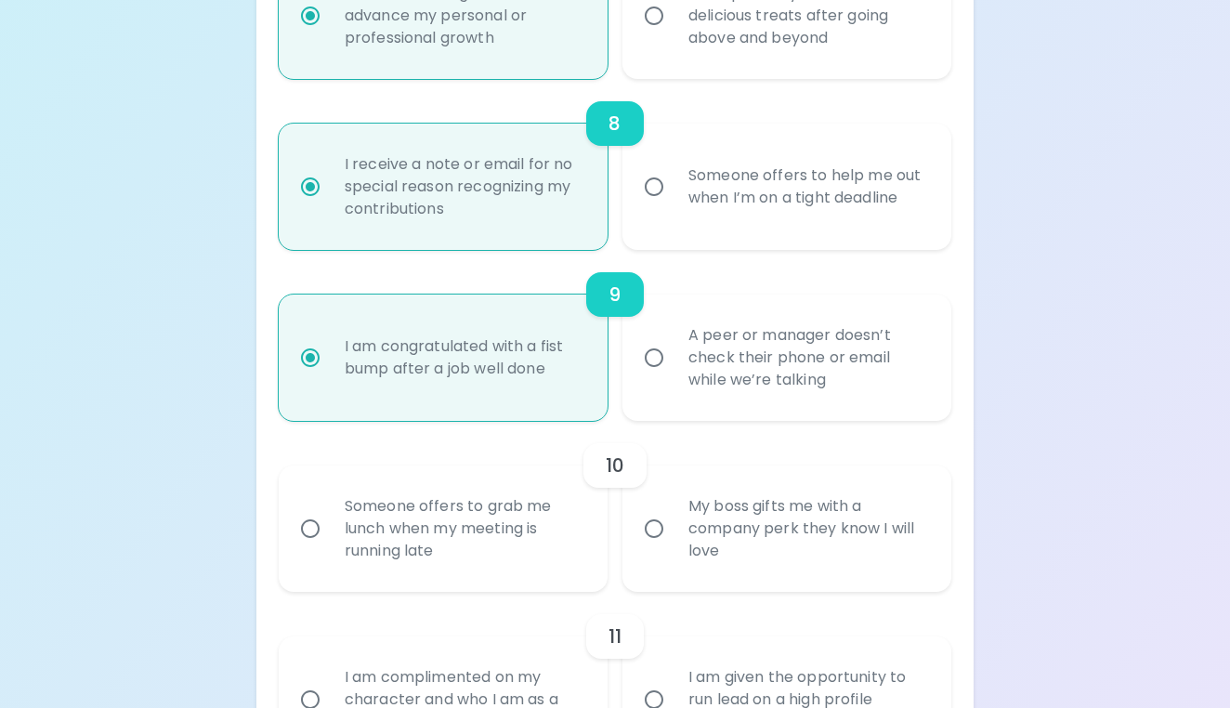
radio input "false"
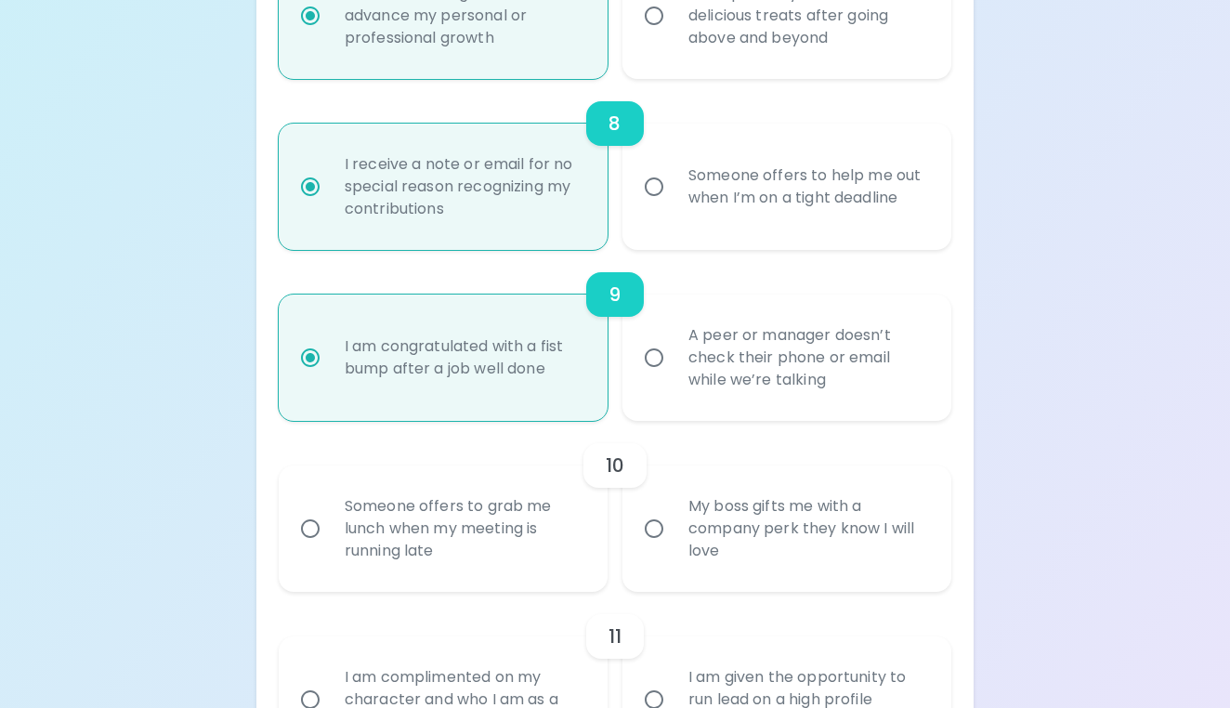
radio input "false"
radio input "true"
radio input "false"
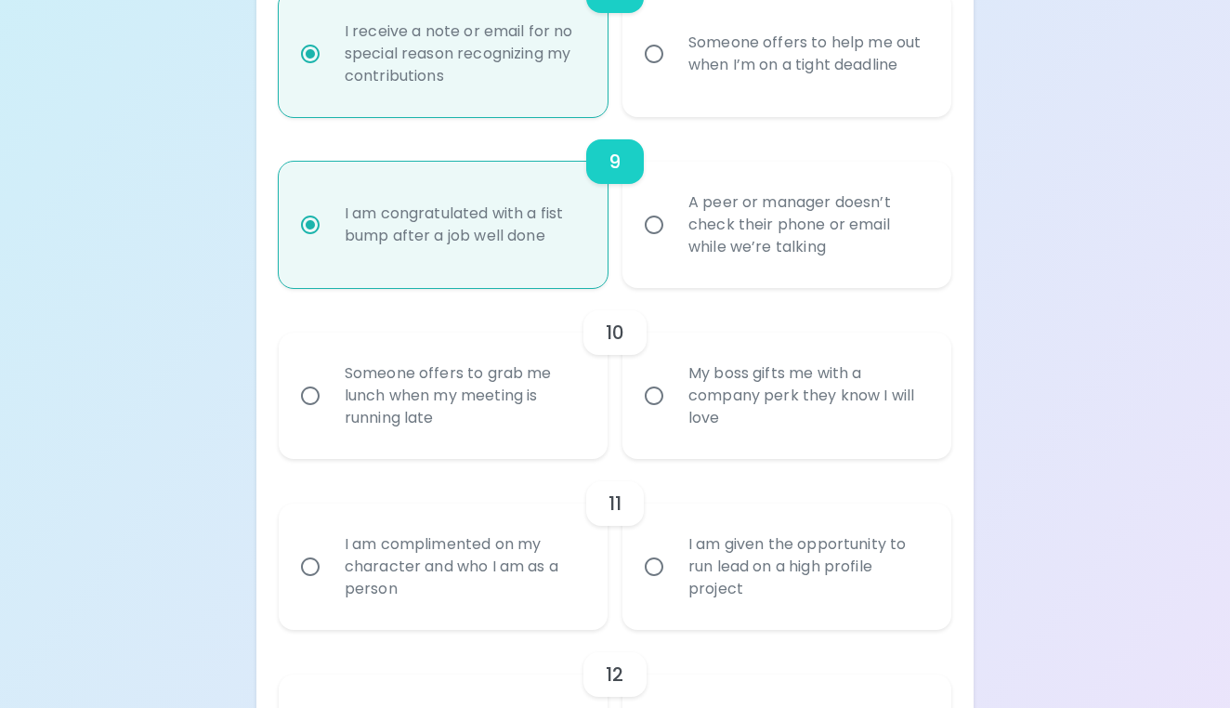
scroll to position [1733, 0]
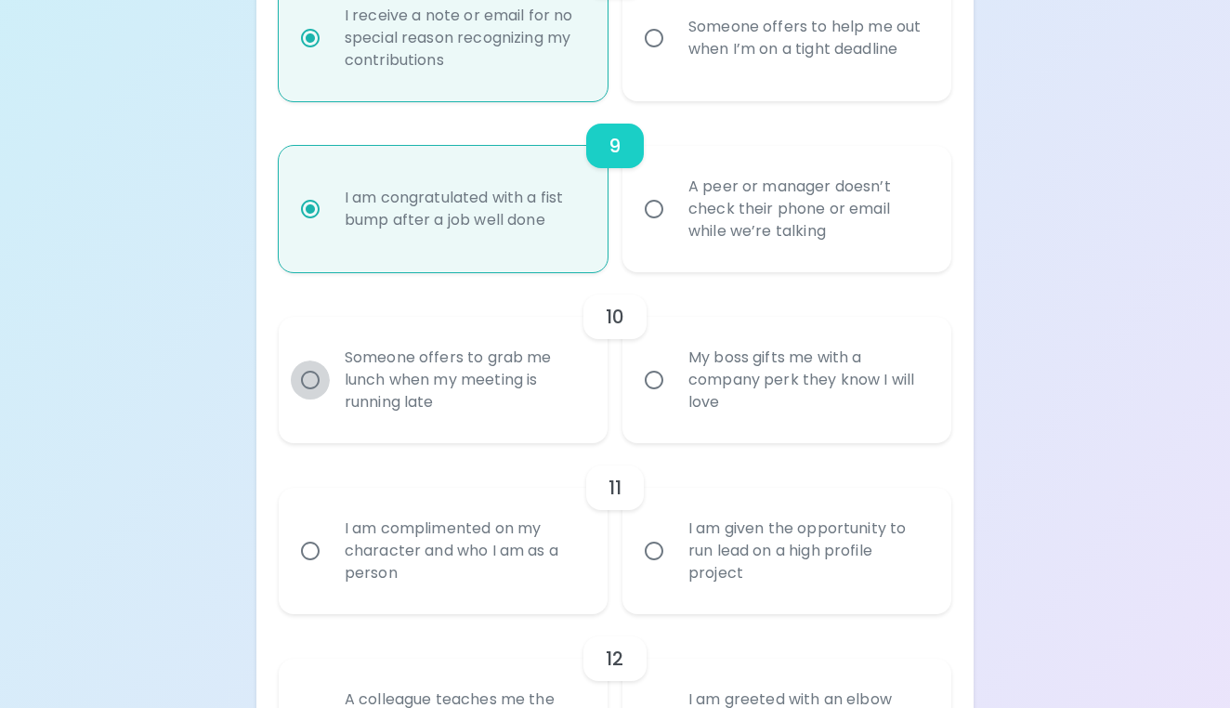
click at [312, 382] on input "Someone offers to grab me lunch when my meeting is running late" at bounding box center [310, 379] width 39 height 39
radio input "false"
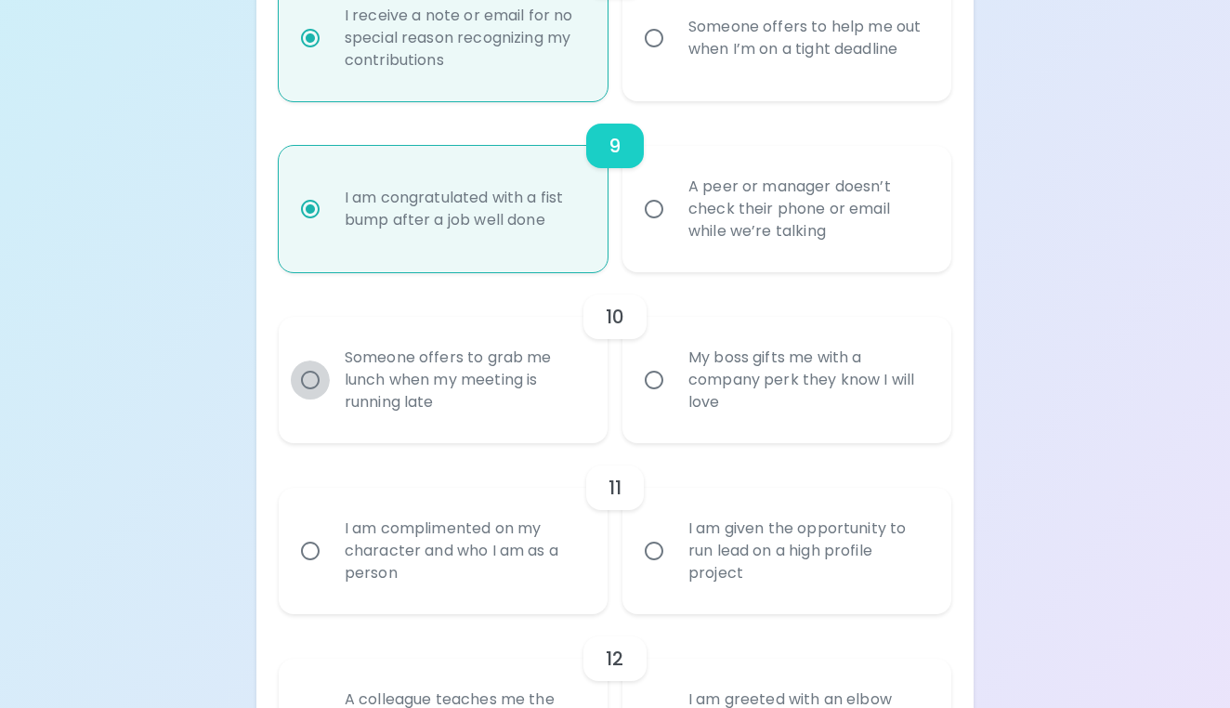
radio input "false"
radio input "true"
radio input "false"
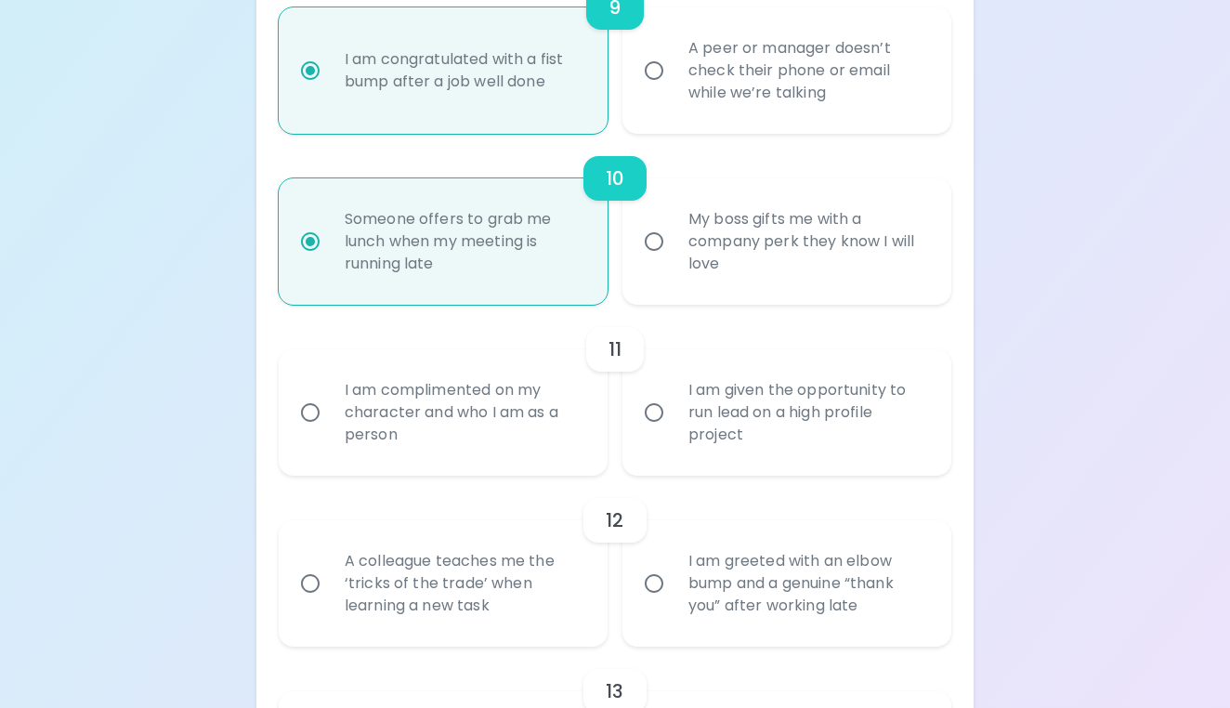
scroll to position [1882, 0]
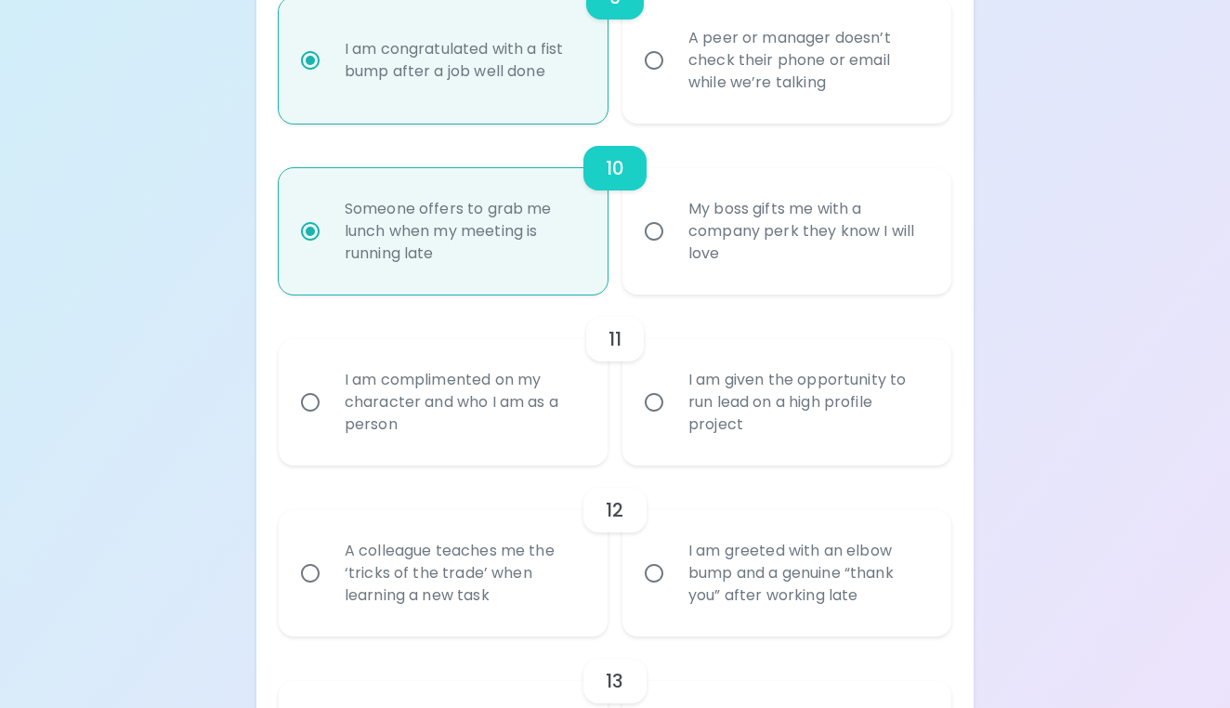
click at [655, 228] on input "My boss gifts me with a company perk they know I will love" at bounding box center [653, 231] width 39 height 39
radio input "false"
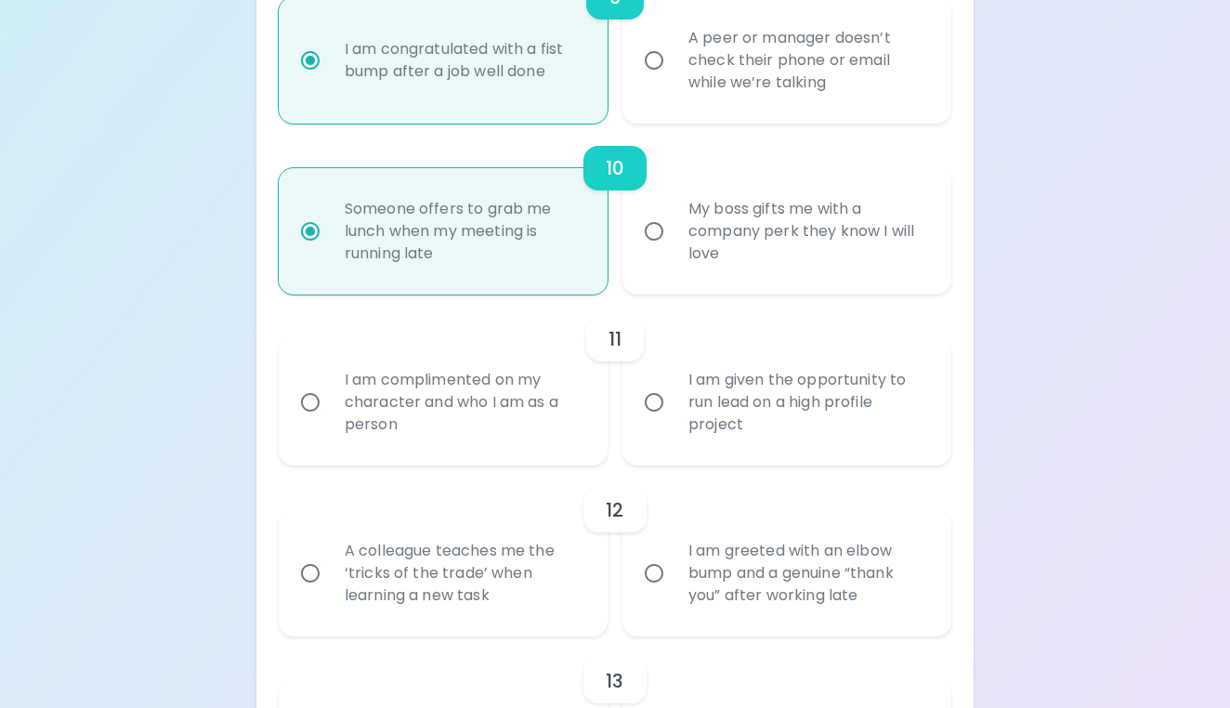
radio input "false"
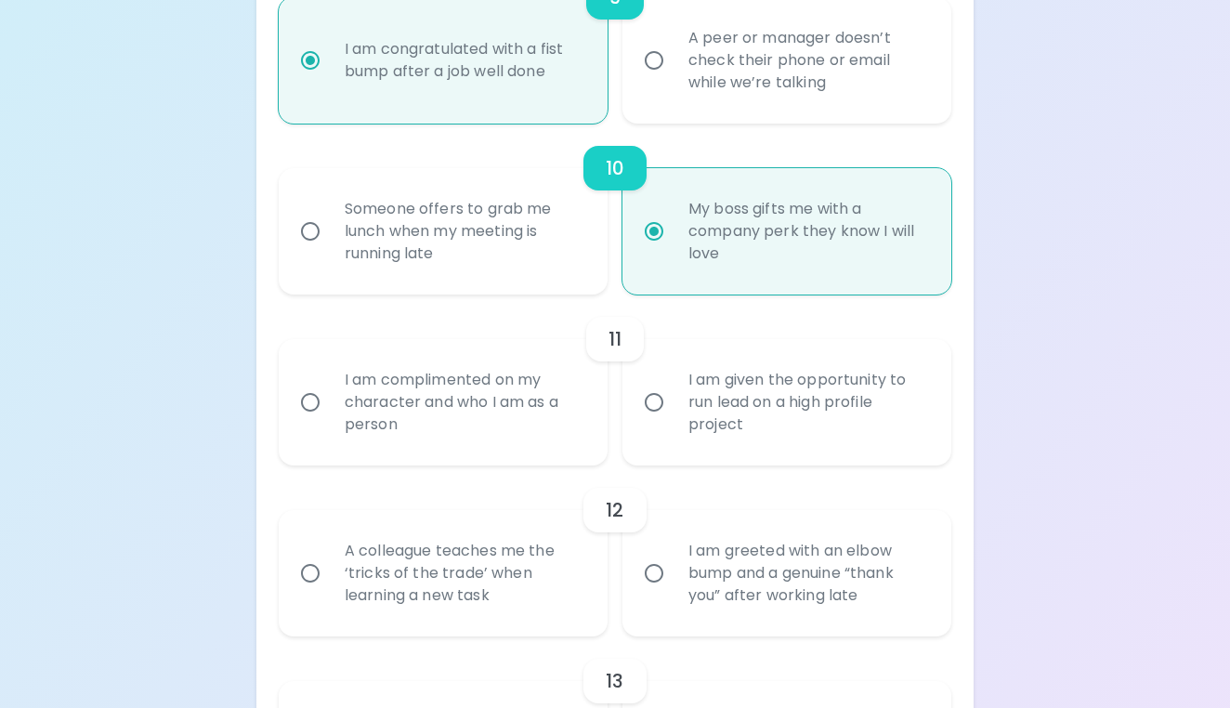
click at [442, 433] on div "I am complimented on my character and who I am as a person" at bounding box center [463, 401] width 267 height 111
click at [330, 422] on input "I am complimented on my character and who I am as a person" at bounding box center [310, 402] width 39 height 39
radio input "false"
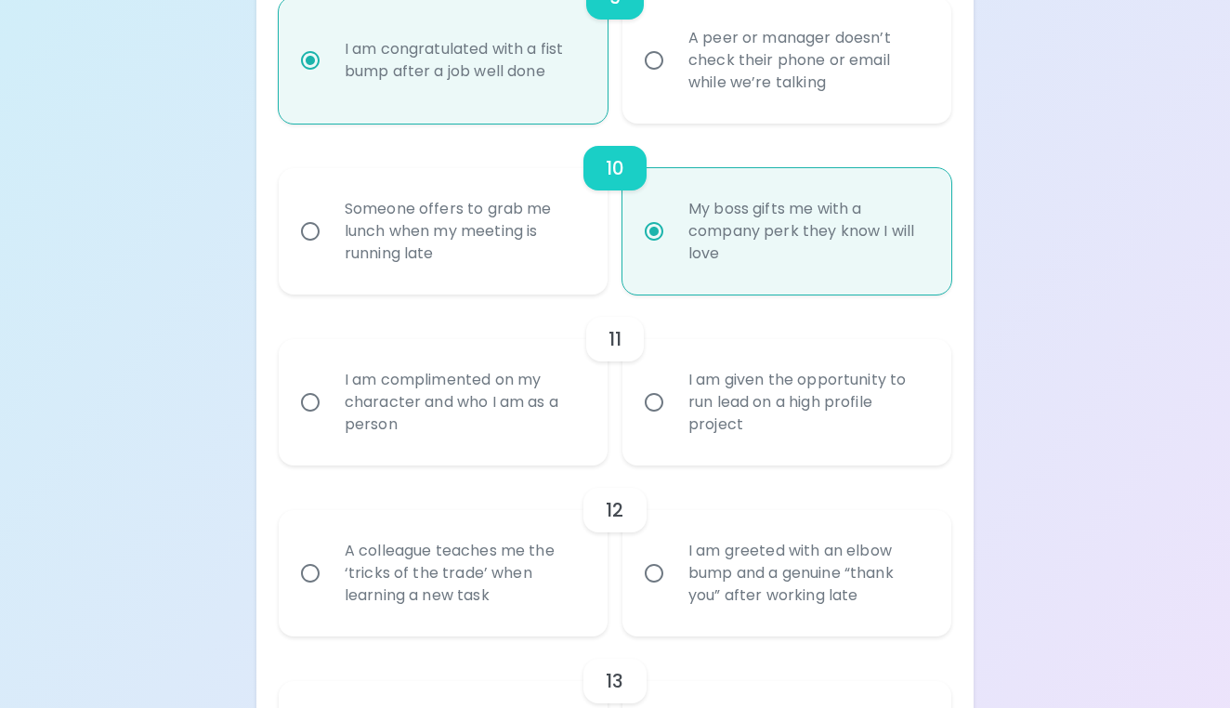
radio input "false"
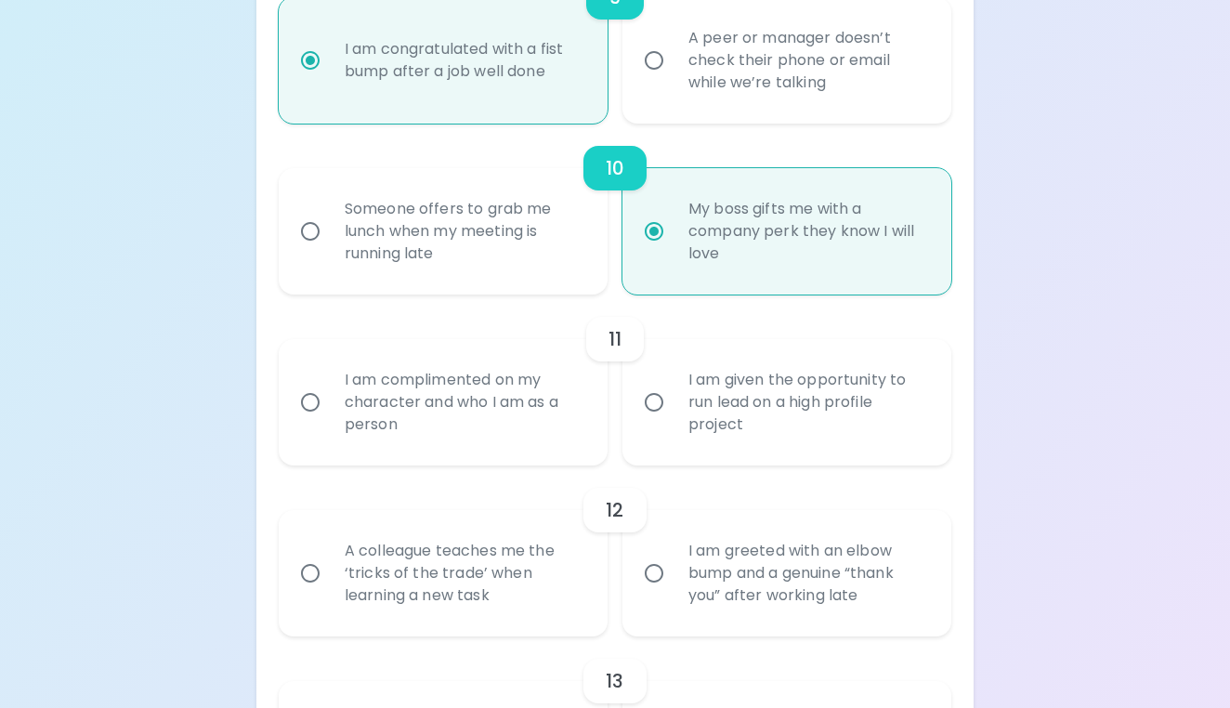
radio input "true"
radio input "false"
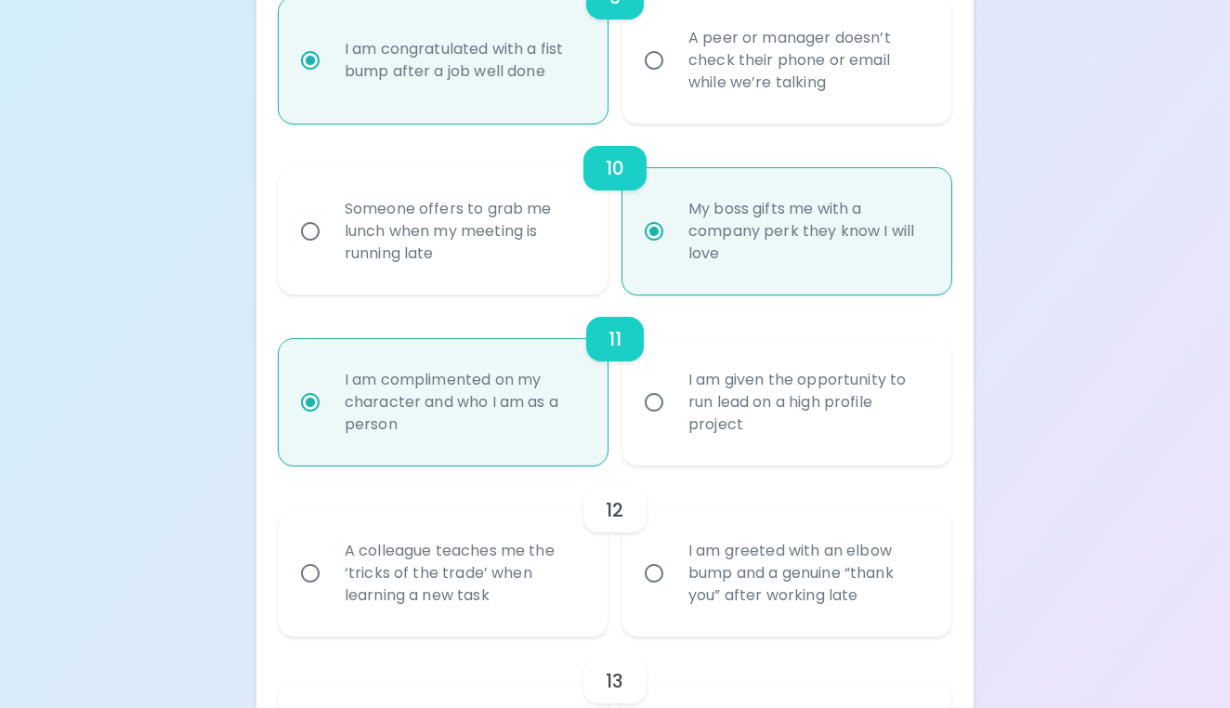
scroll to position [2030, 0]
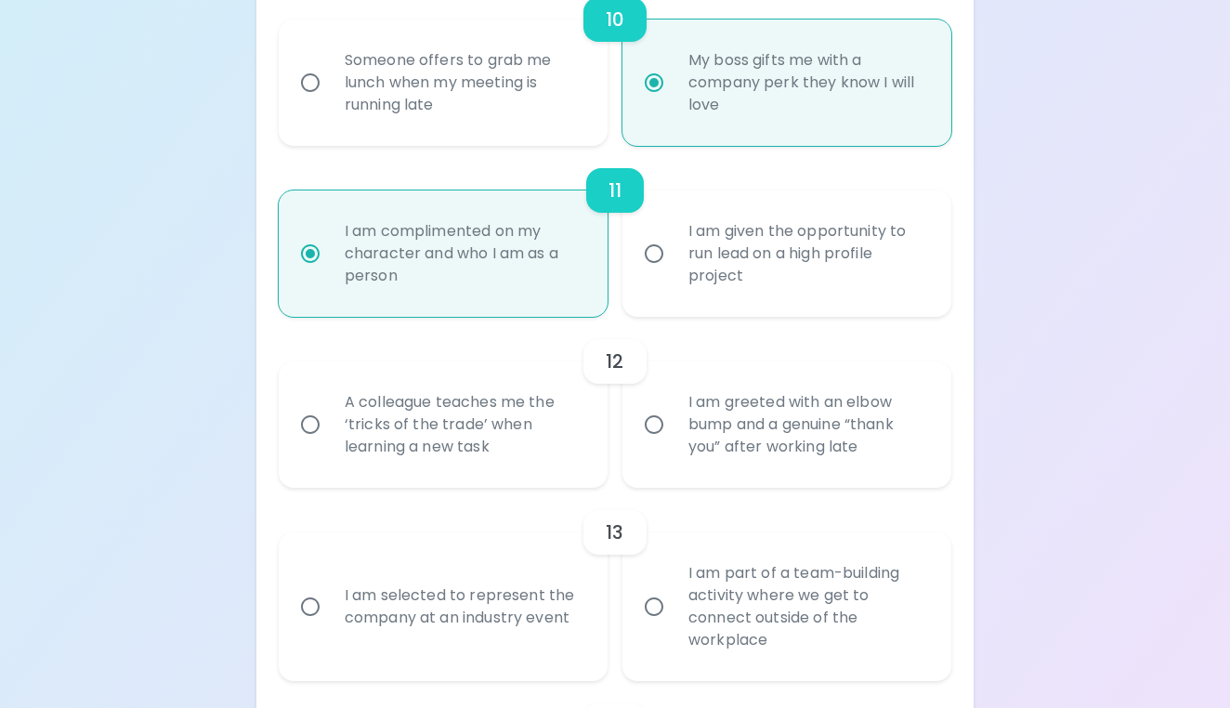
click at [583, 434] on div "A colleague teaches me the ‘tricks of the trade’ when learning a new task" at bounding box center [463, 424] width 267 height 111
click at [330, 434] on input "A colleague teaches me the ‘tricks of the trade’ when learning a new task" at bounding box center [310, 424] width 39 height 39
radio input "false"
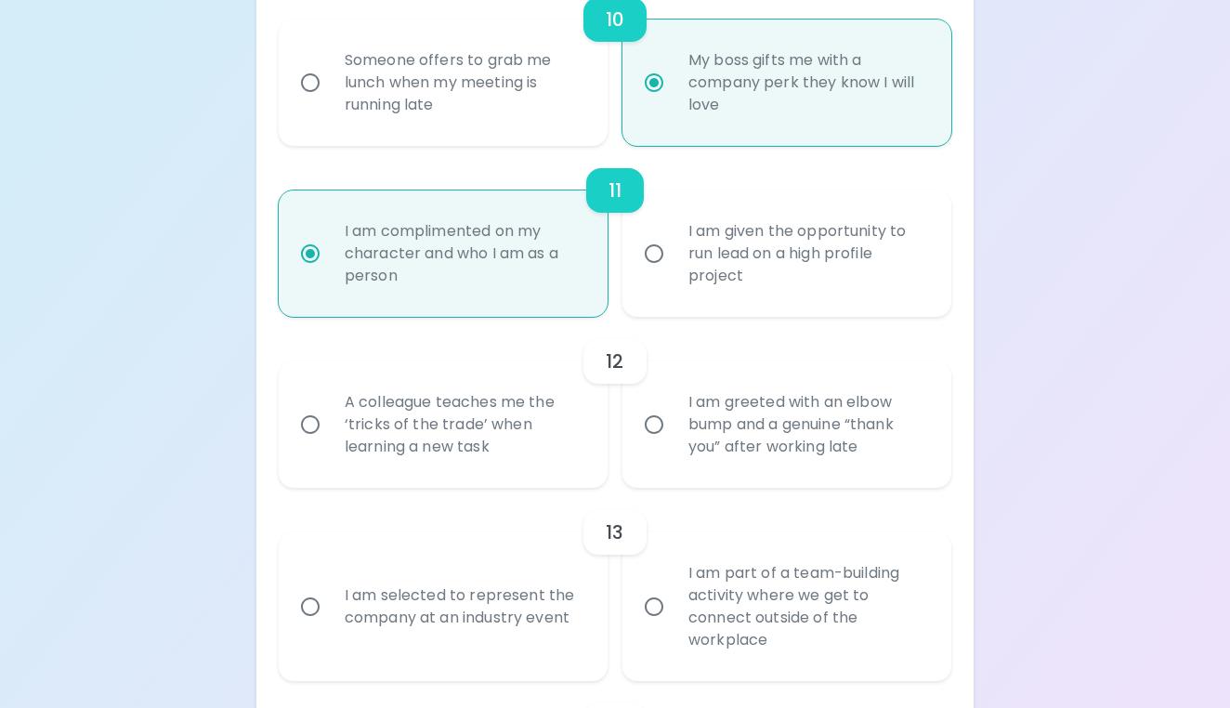
radio input "false"
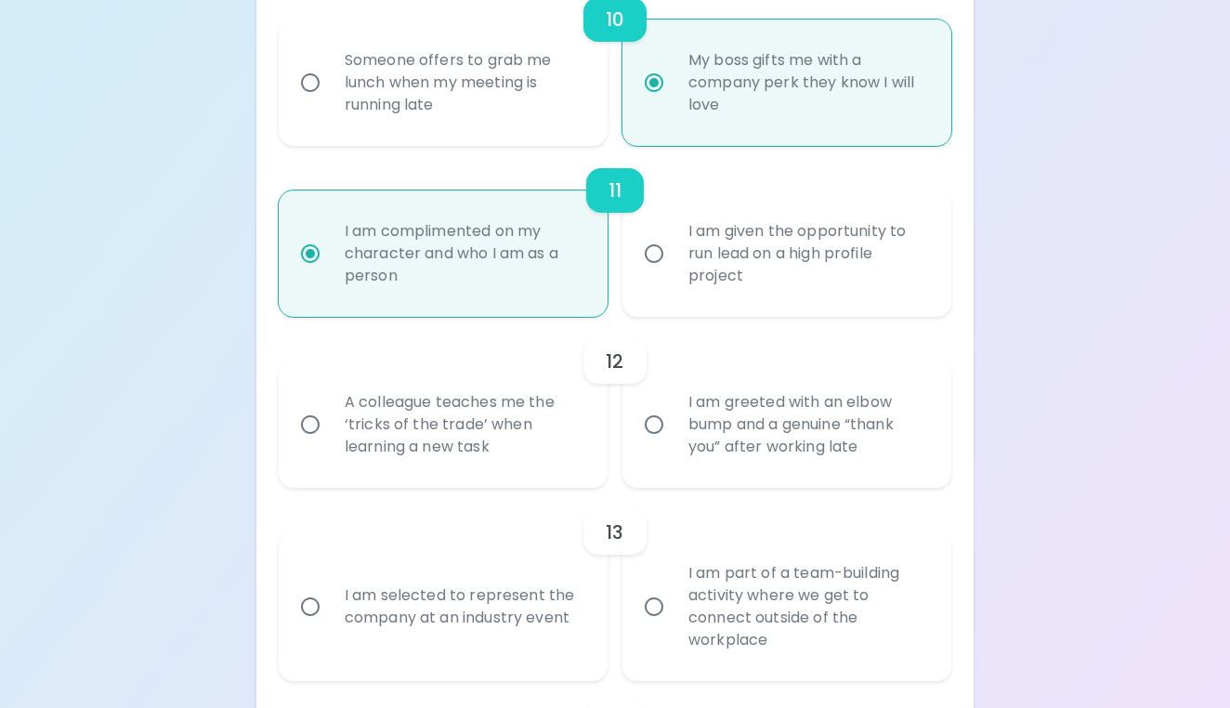
radio input "false"
radio input "true"
radio input "false"
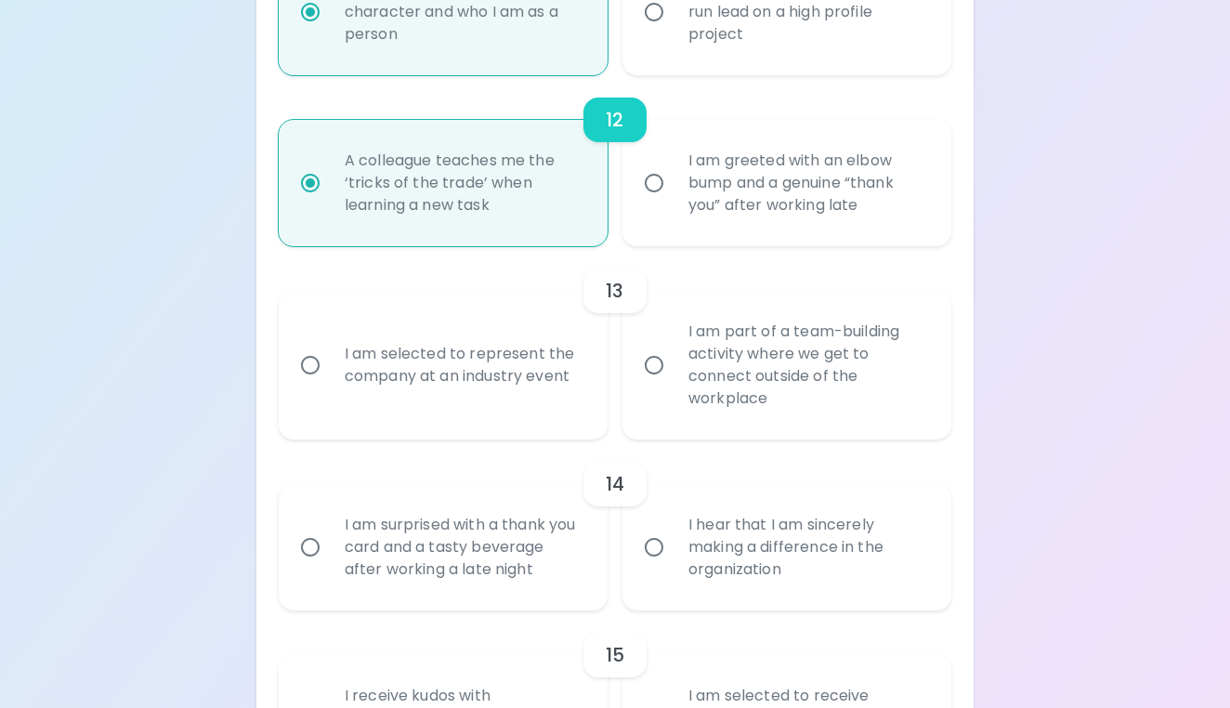
scroll to position [2273, 0]
click at [707, 380] on div "I am part of a team-building activity where we get to connect outside of the wo…" at bounding box center [806, 364] width 267 height 134
click at [673, 380] on input "I am part of a team-building activity where we get to connect outside of the wo…" at bounding box center [653, 364] width 39 height 39
radio input "false"
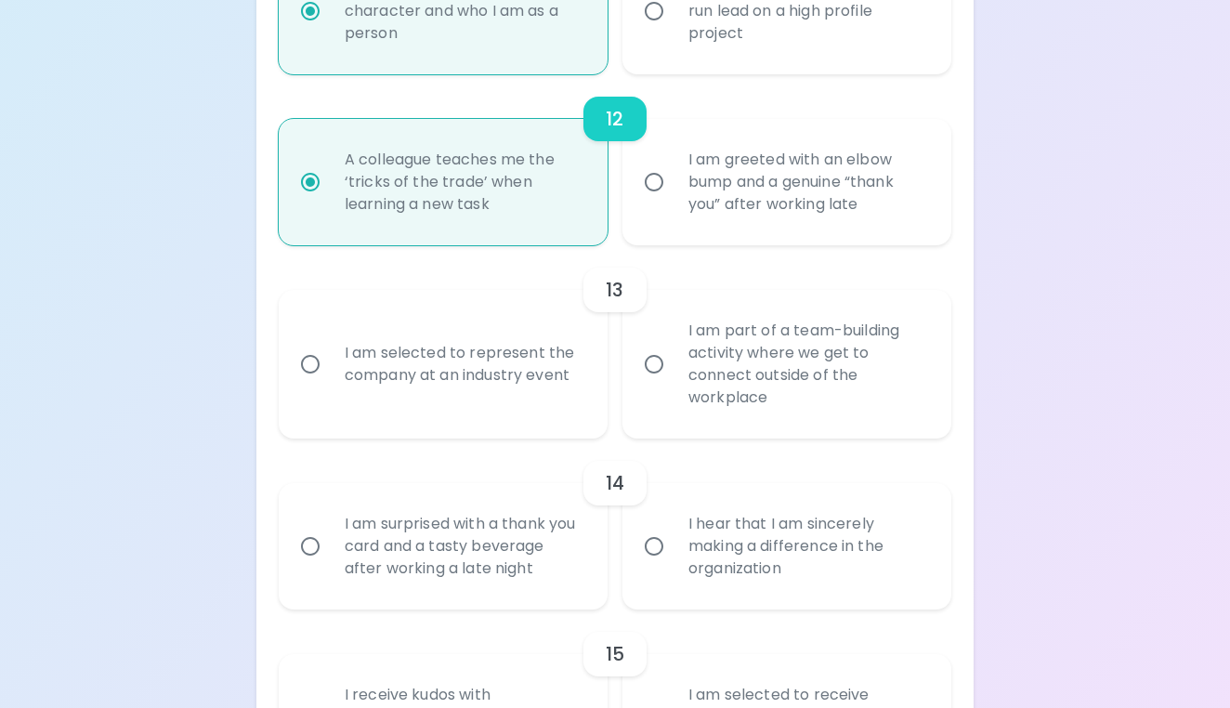
radio input "false"
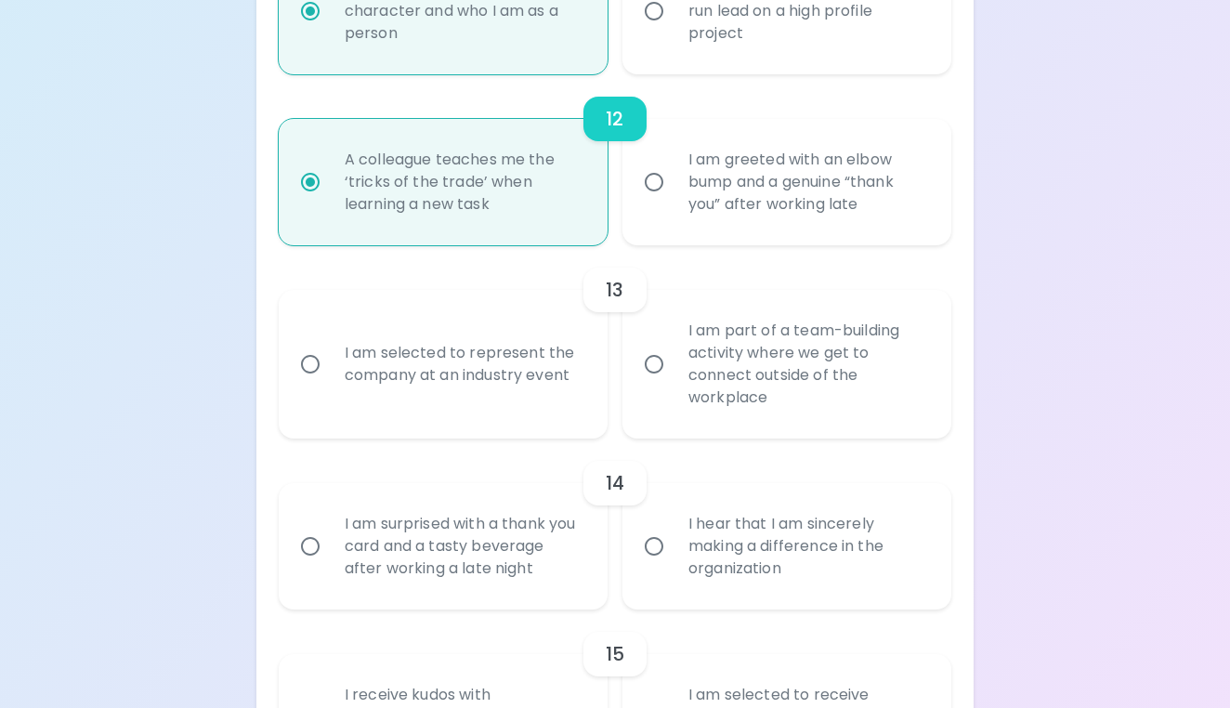
radio input "false"
radio input "true"
radio input "false"
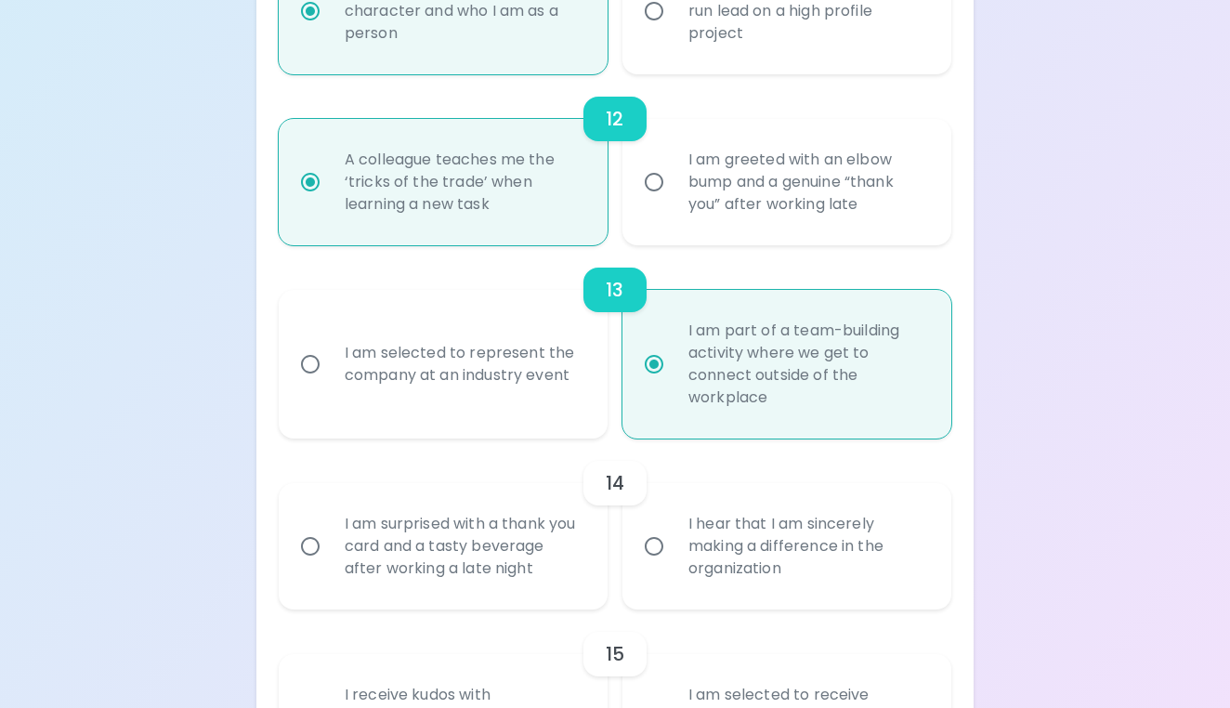
scroll to position [2421, 0]
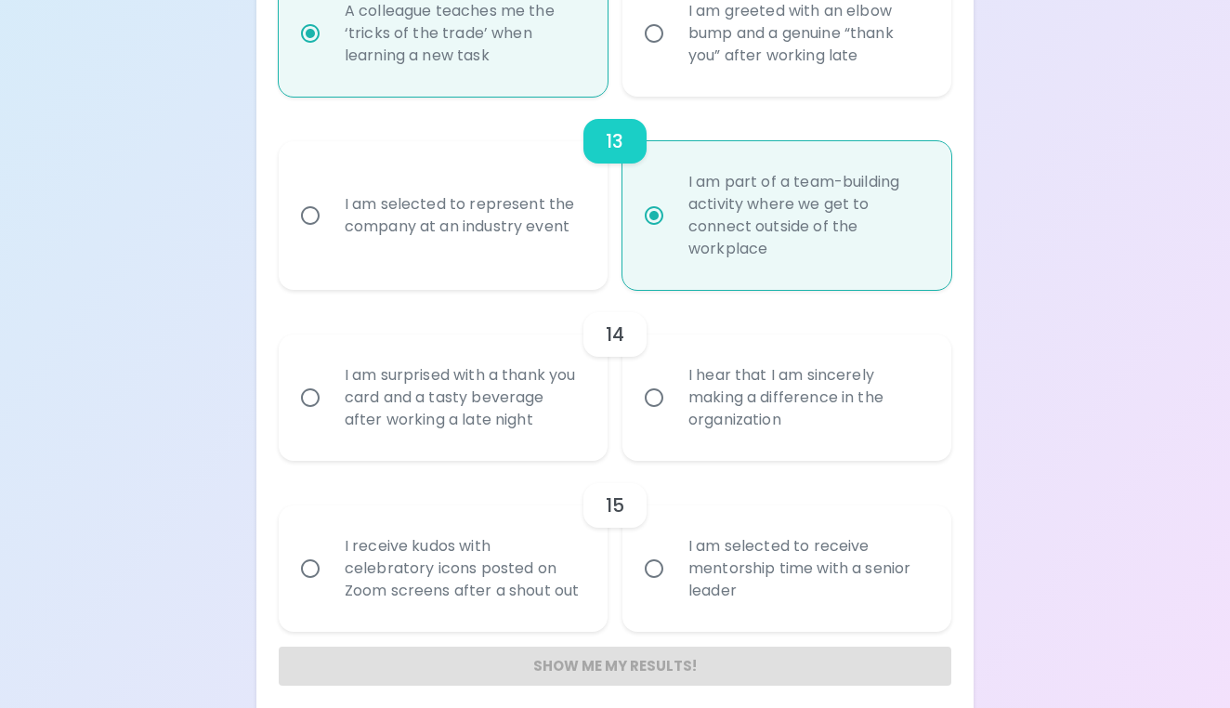
click at [470, 256] on div "I am selected to represent the company at an industry event" at bounding box center [463, 215] width 267 height 89
click at [330, 235] on input "I am selected to represent the company at an industry event" at bounding box center [310, 215] width 39 height 39
radio input "false"
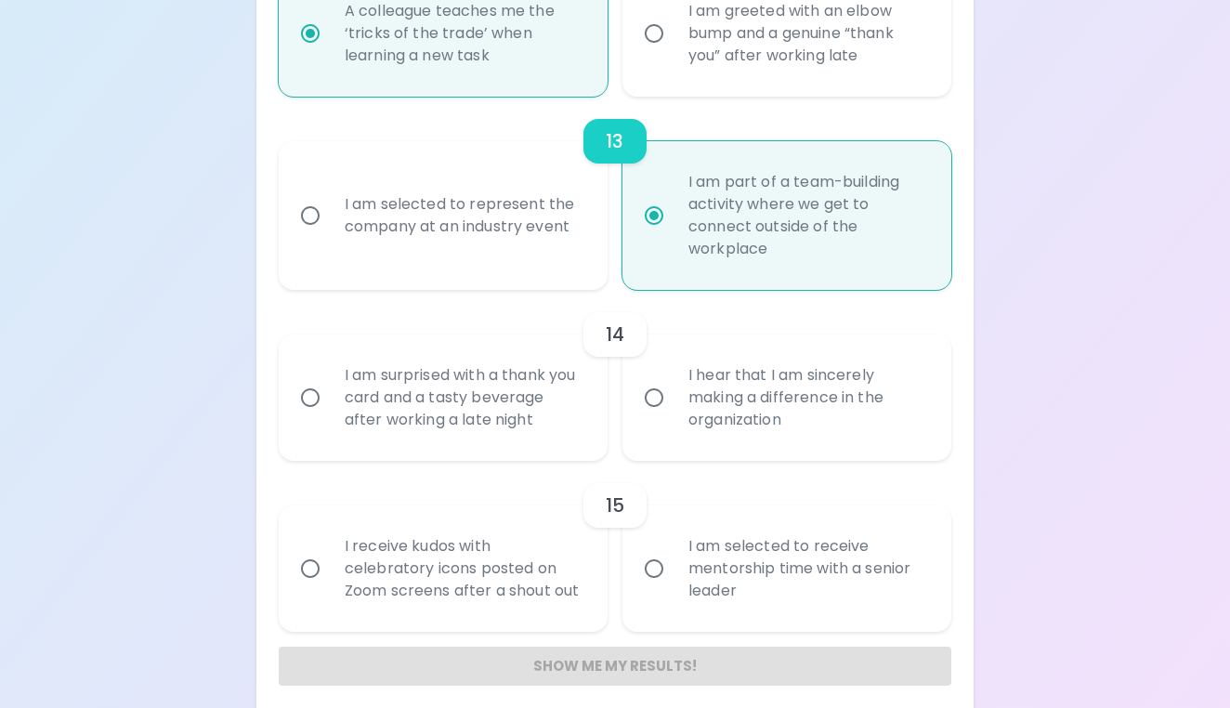
radio input "false"
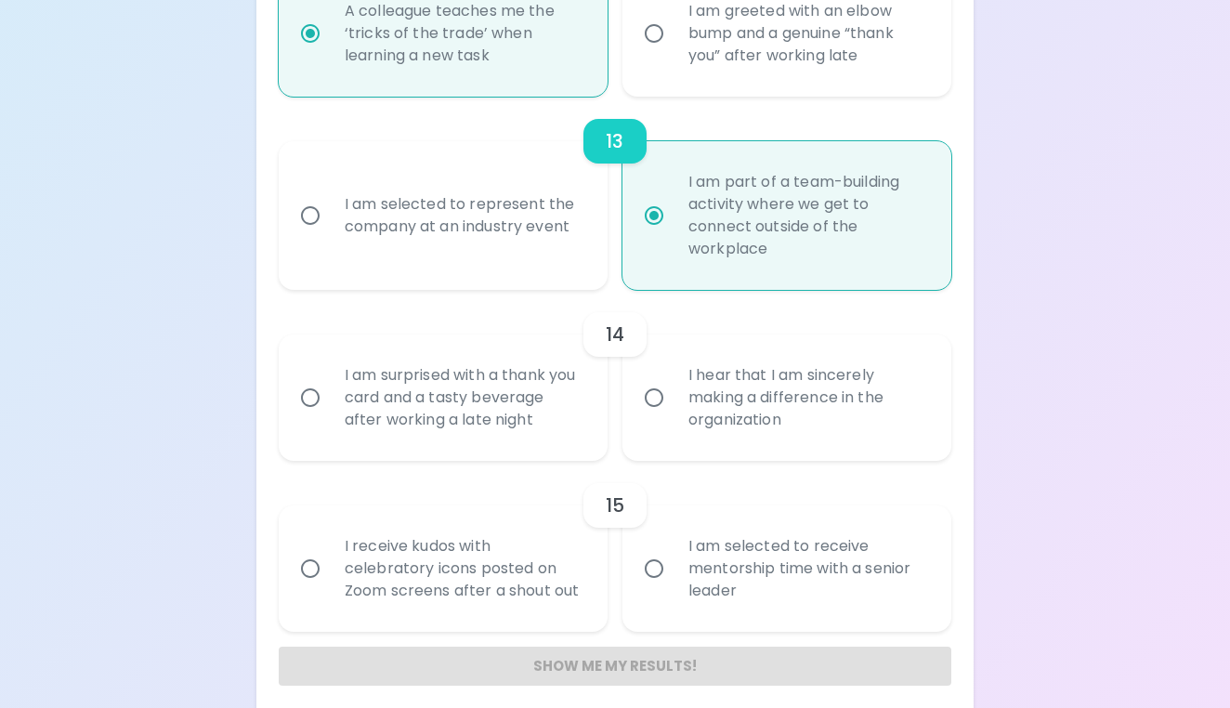
radio input "false"
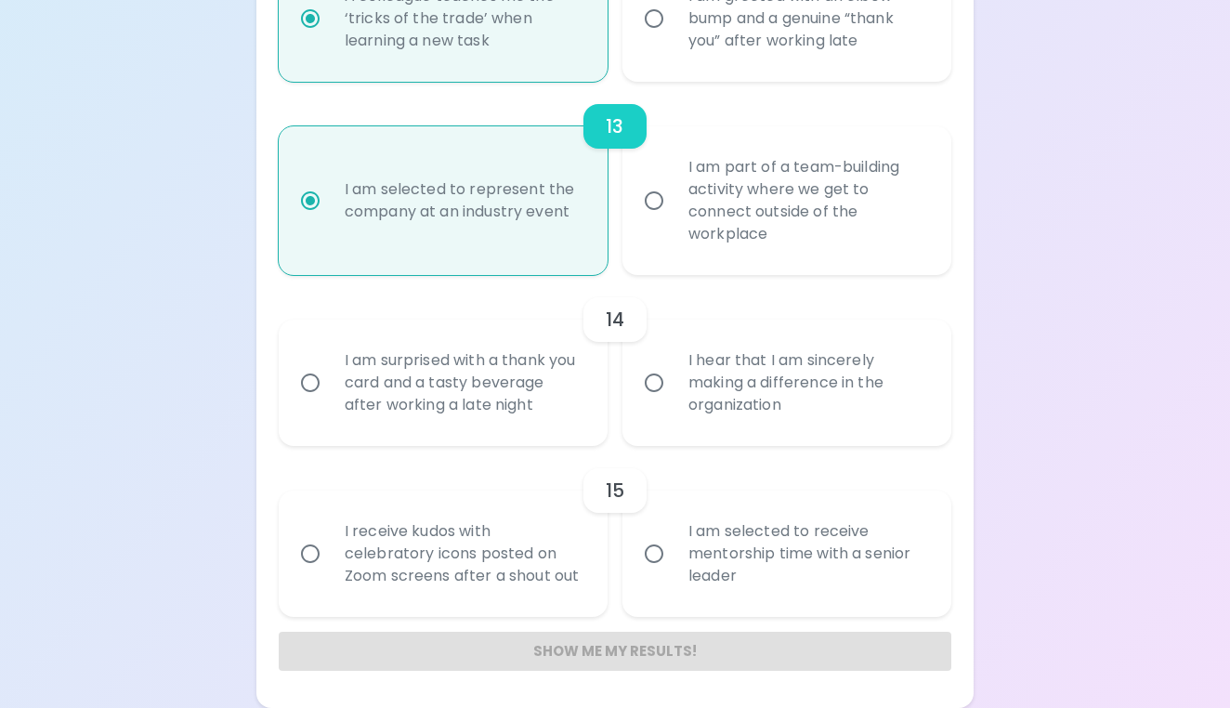
scroll to position [2435, 0]
click at [706, 389] on div "I hear that I am sincerely making a difference in the organization" at bounding box center [806, 383] width 267 height 111
click at [673, 389] on input "I hear that I am sincerely making a difference in the organization" at bounding box center [653, 383] width 39 height 39
radio input "false"
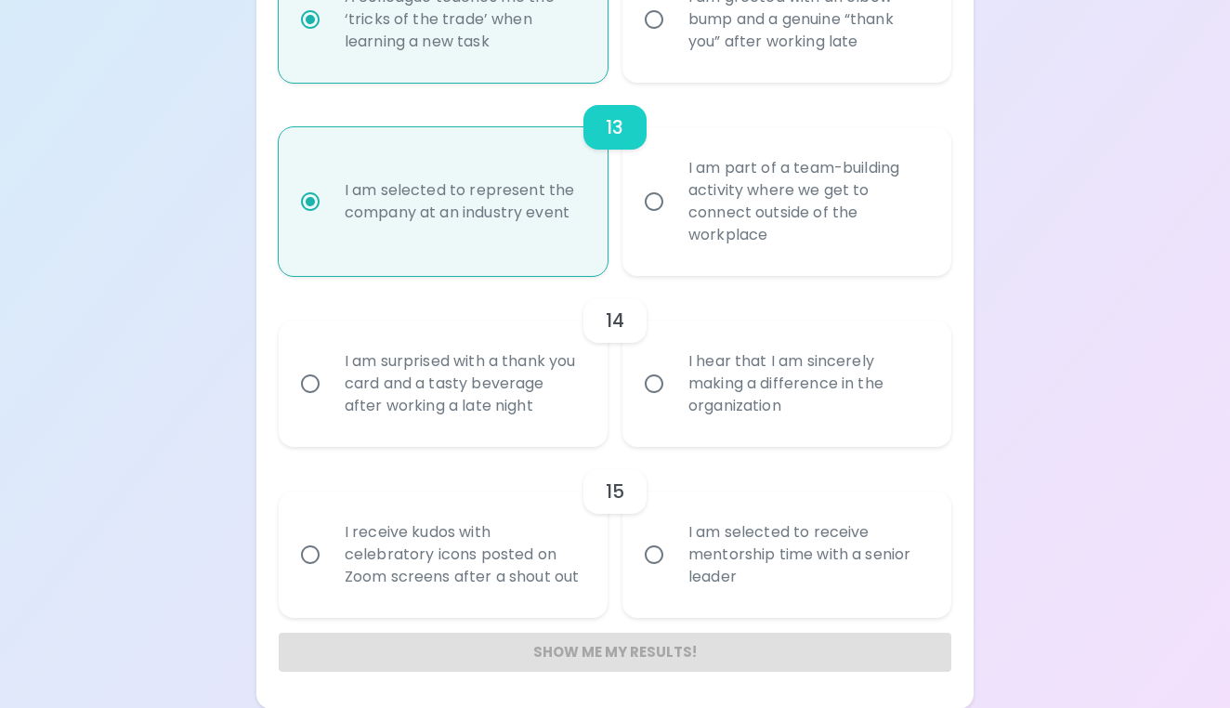
radio input "false"
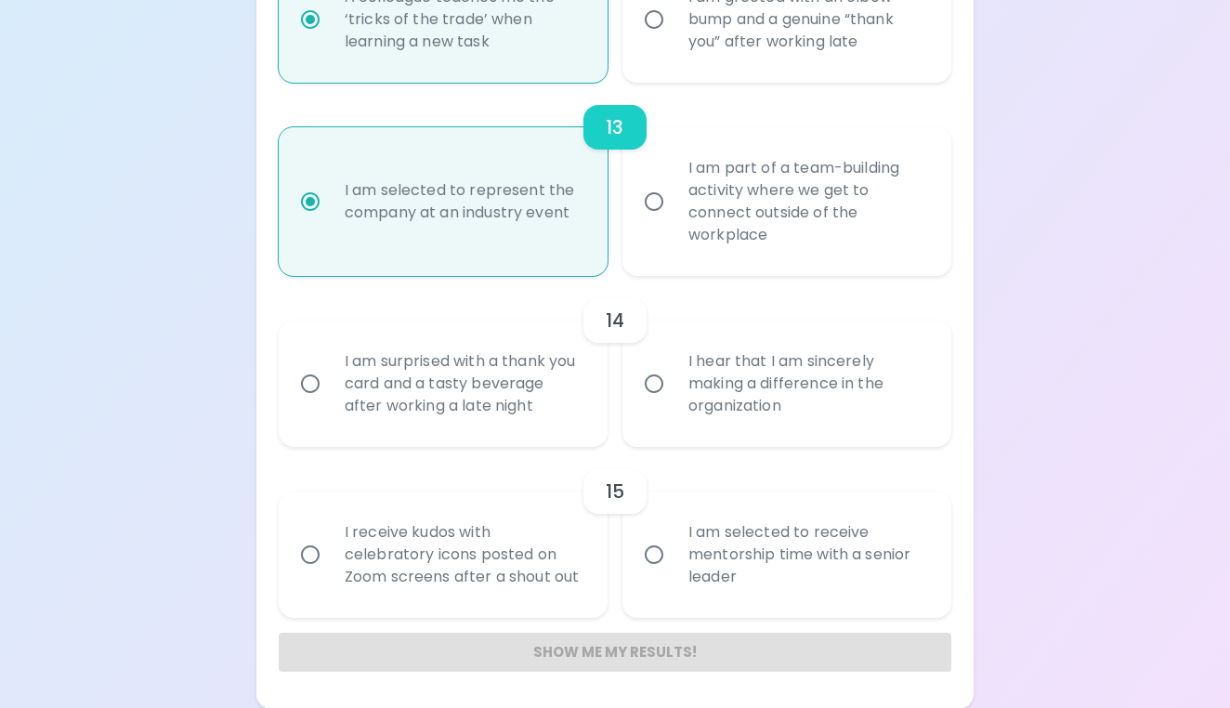
radio input "false"
radio input "true"
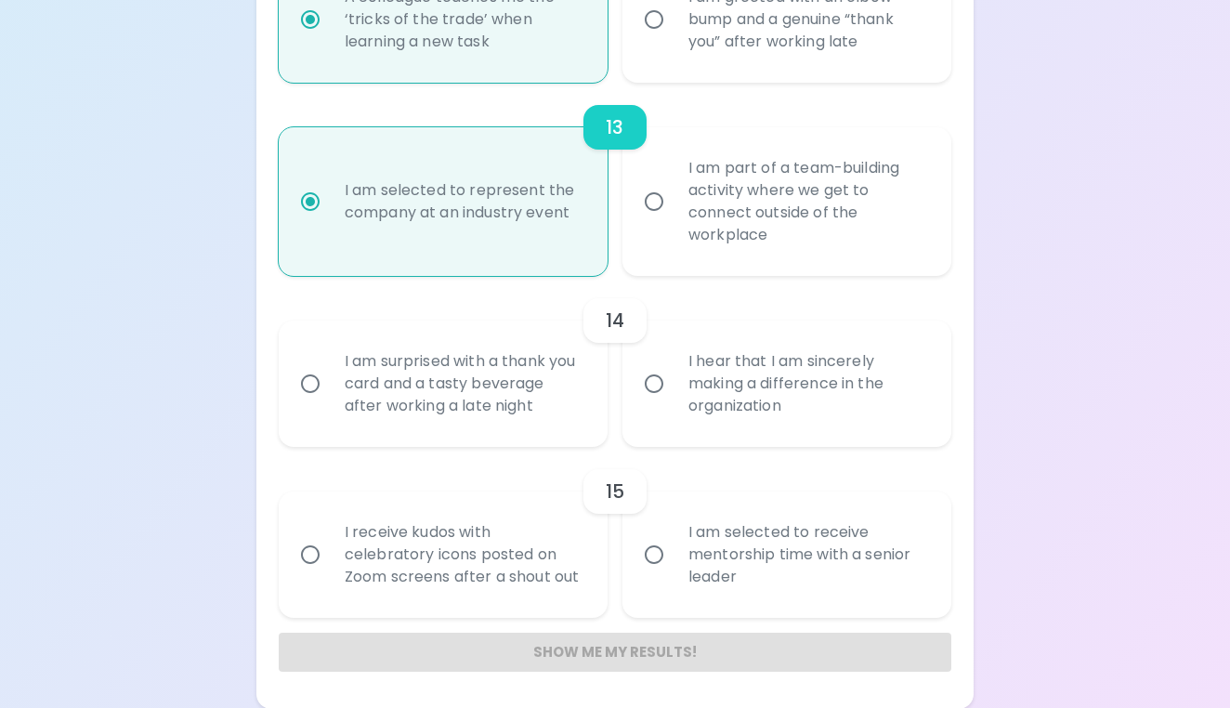
radio input "false"
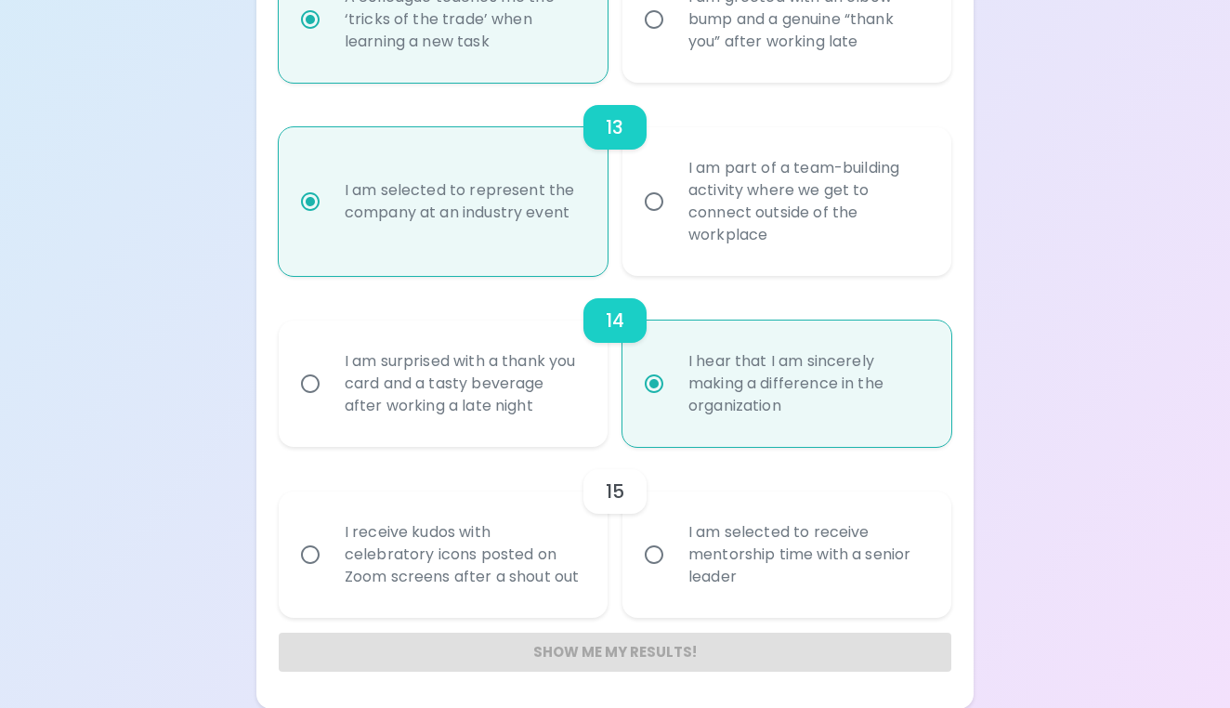
click at [714, 542] on div "I am selected to receive mentorship time with a senior leader" at bounding box center [806, 554] width 267 height 111
click at [673, 542] on input "I am selected to receive mentorship time with a senior leader" at bounding box center [653, 554] width 39 height 39
radio input "false"
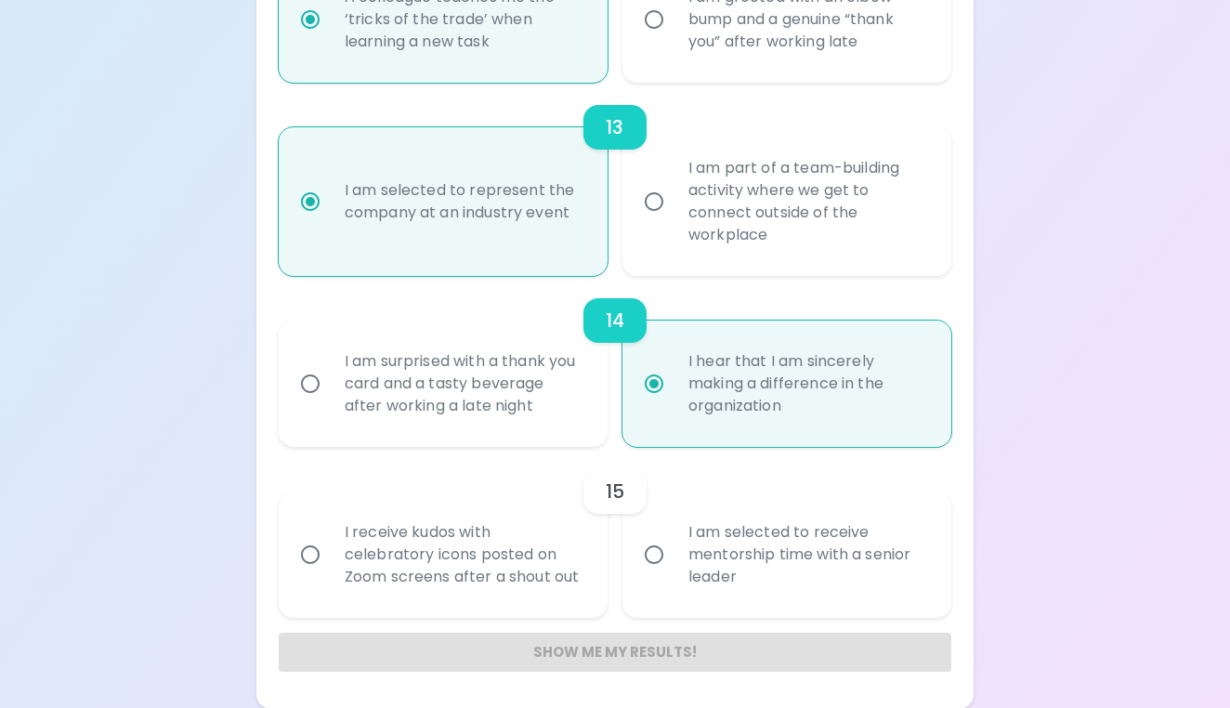
radio input "false"
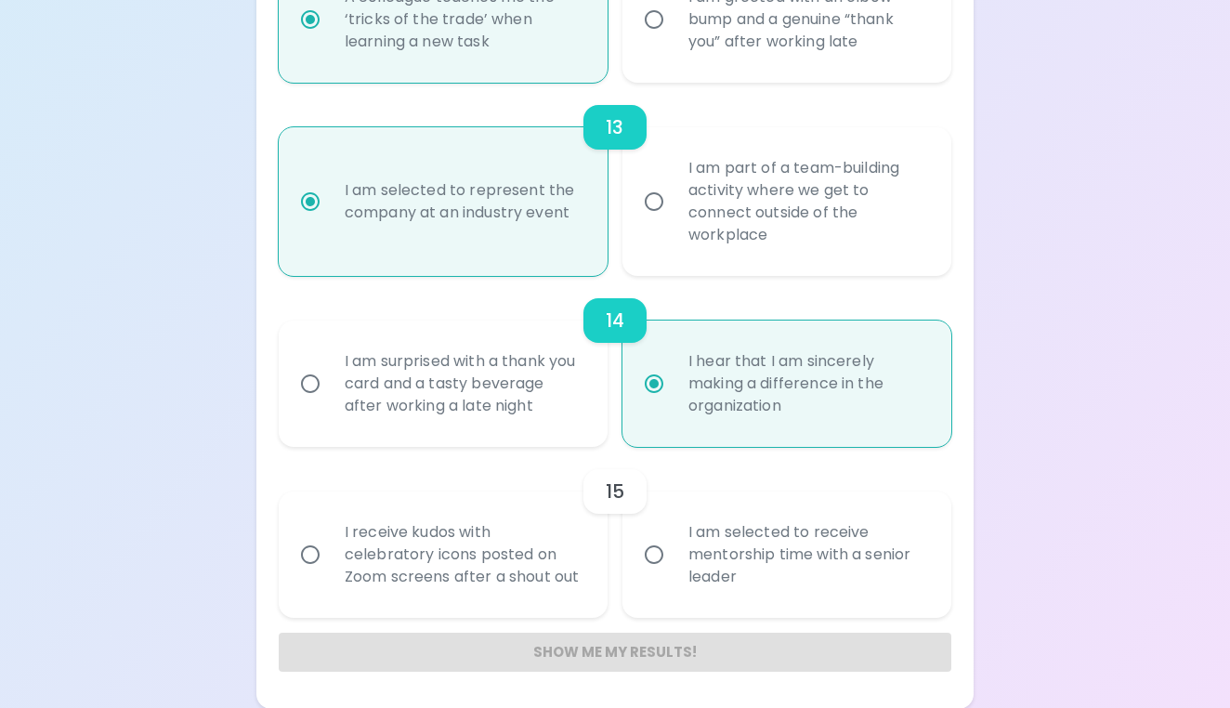
radio input "false"
radio input "true"
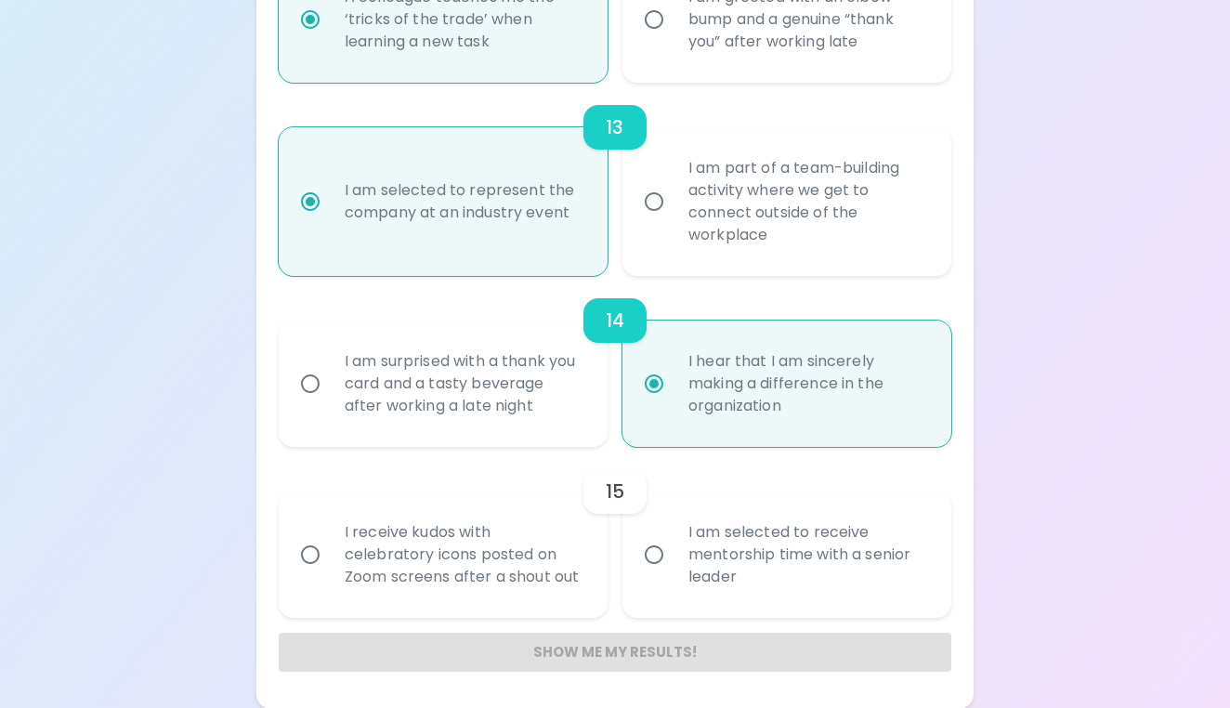
radio input "false"
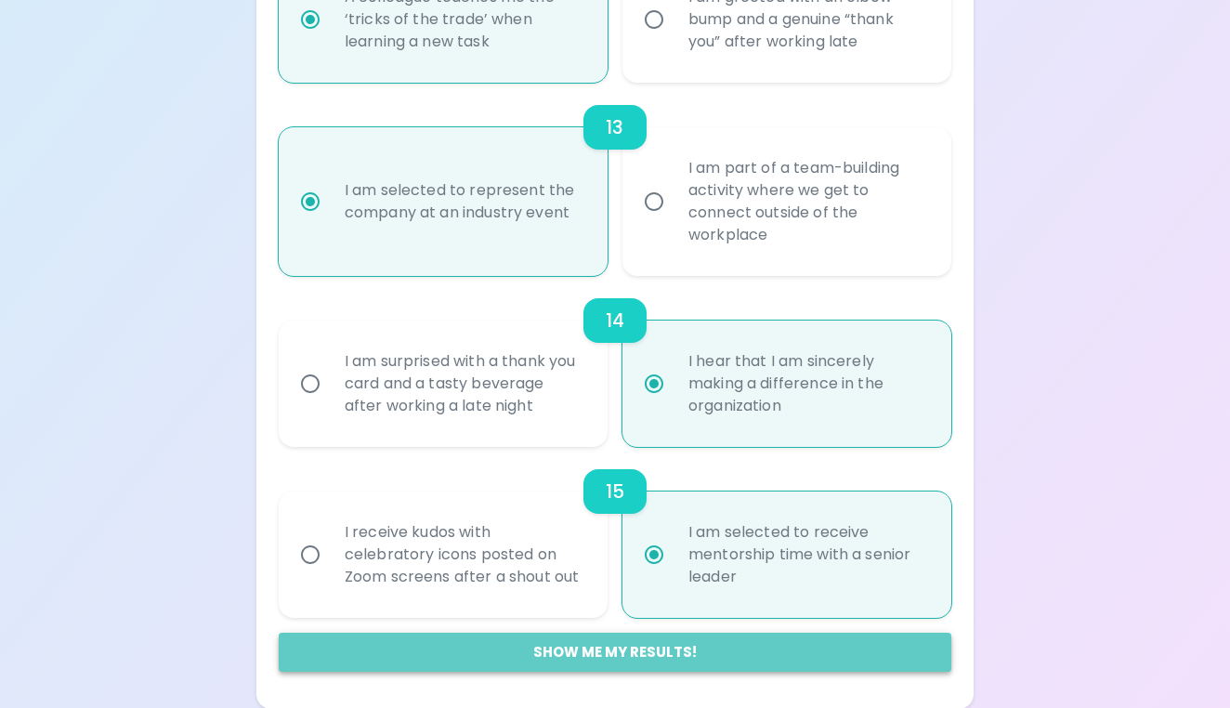
click at [647, 644] on button "Show me my results!" at bounding box center [615, 651] width 672 height 39
radio input "false"
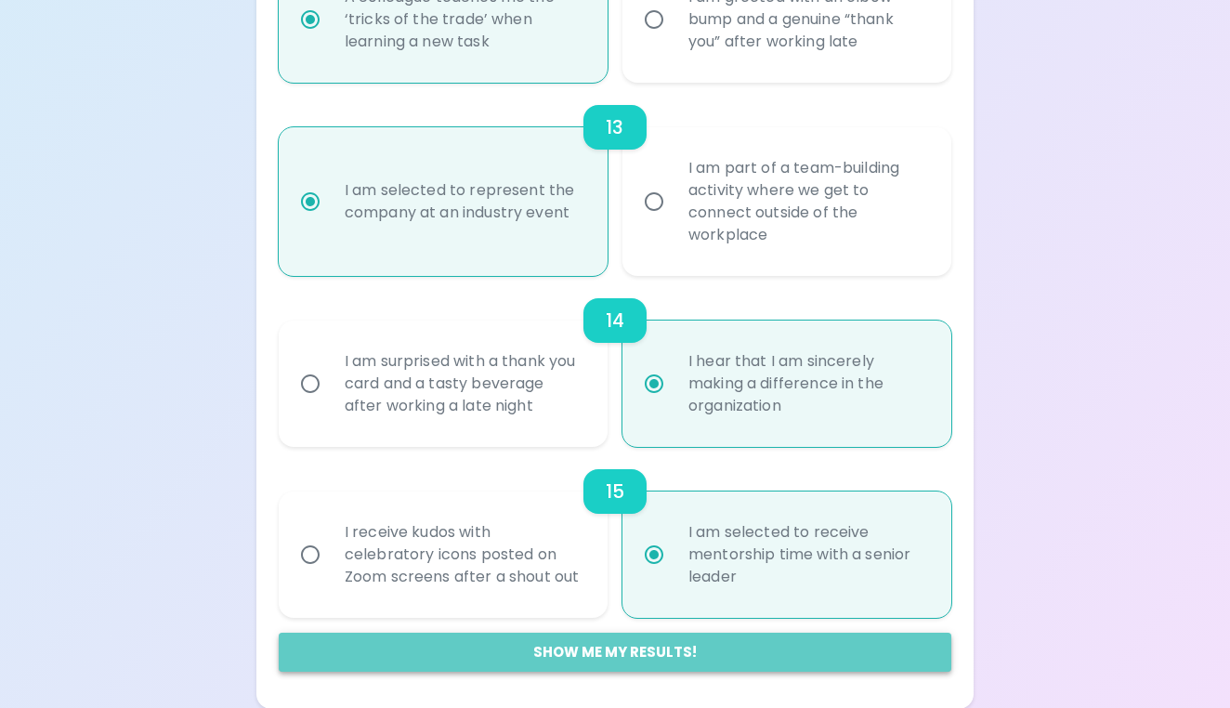
radio input "false"
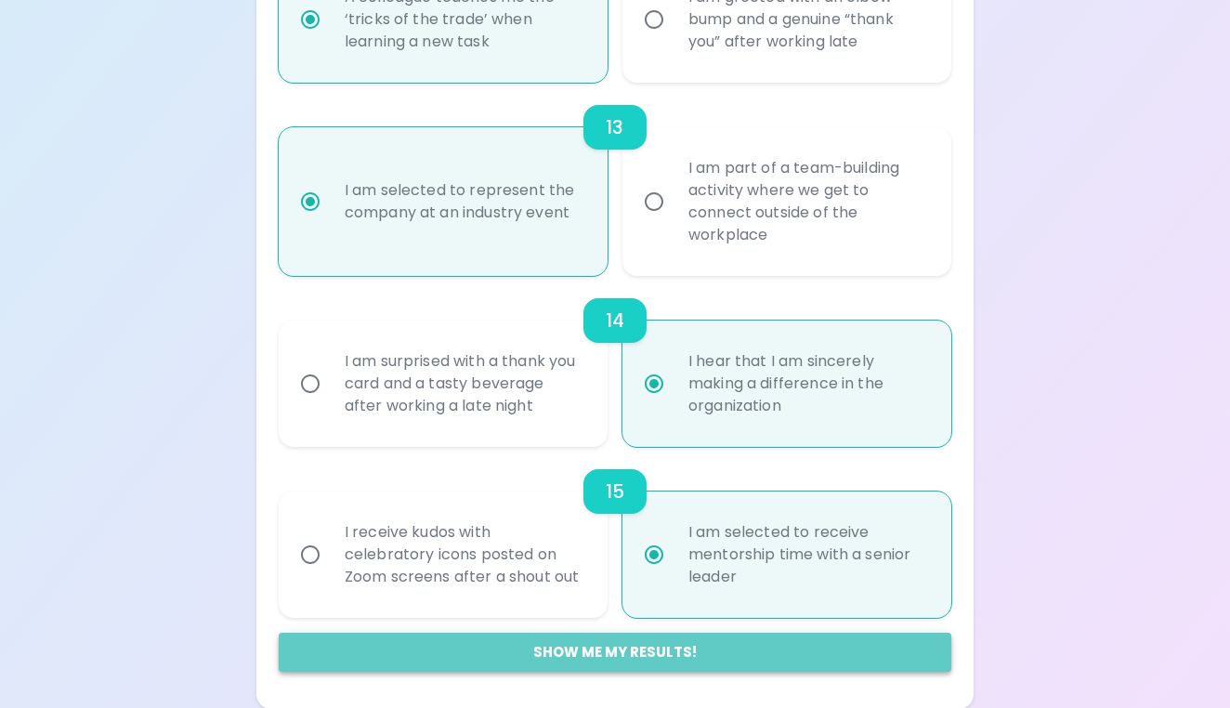
radio input "false"
radio input "true"
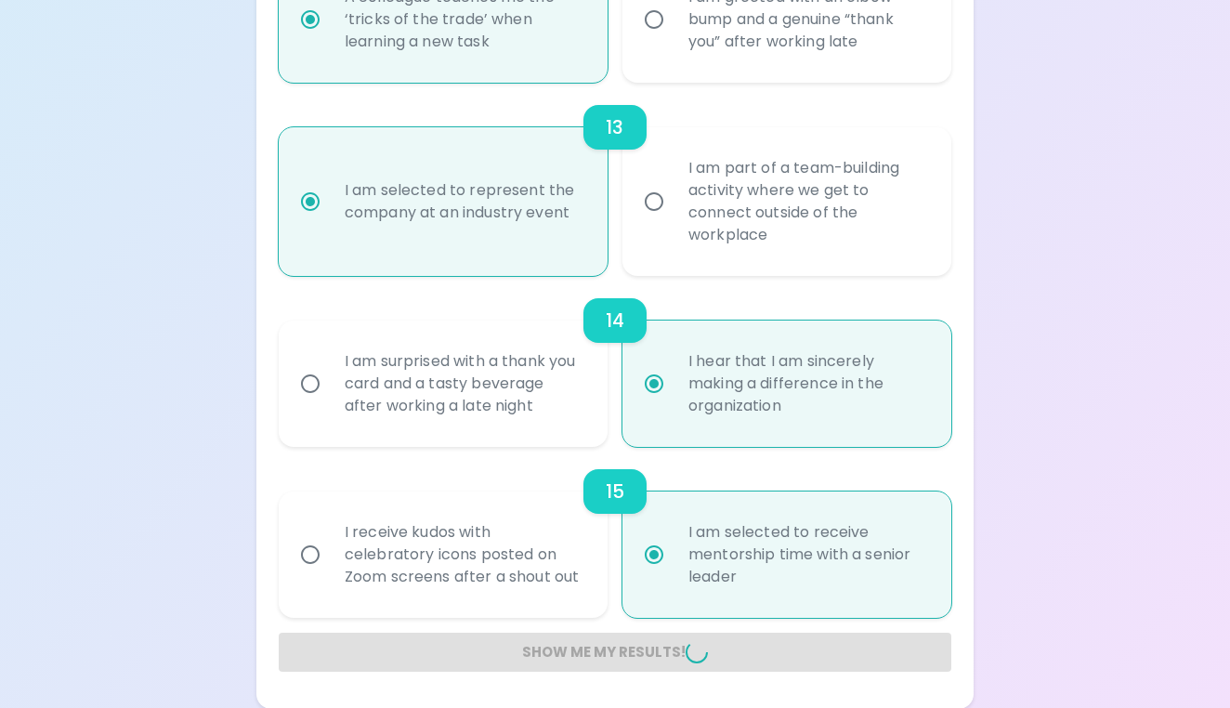
radio input "false"
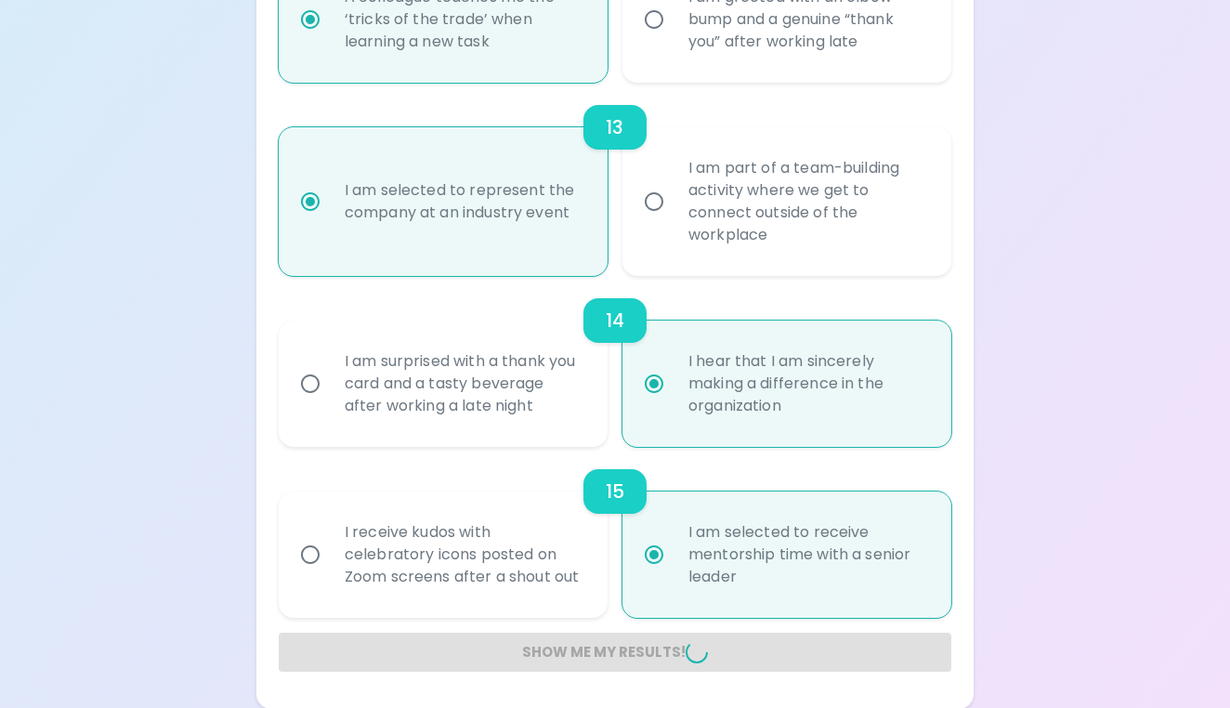
radio input "false"
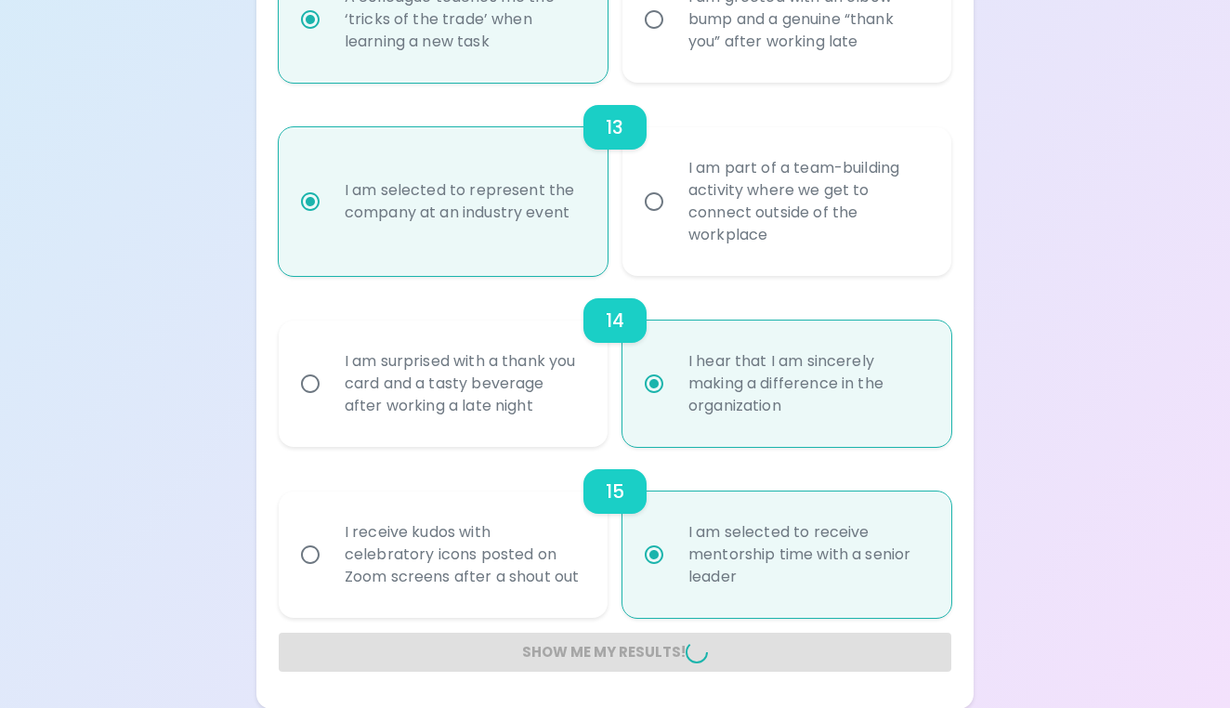
radio input "false"
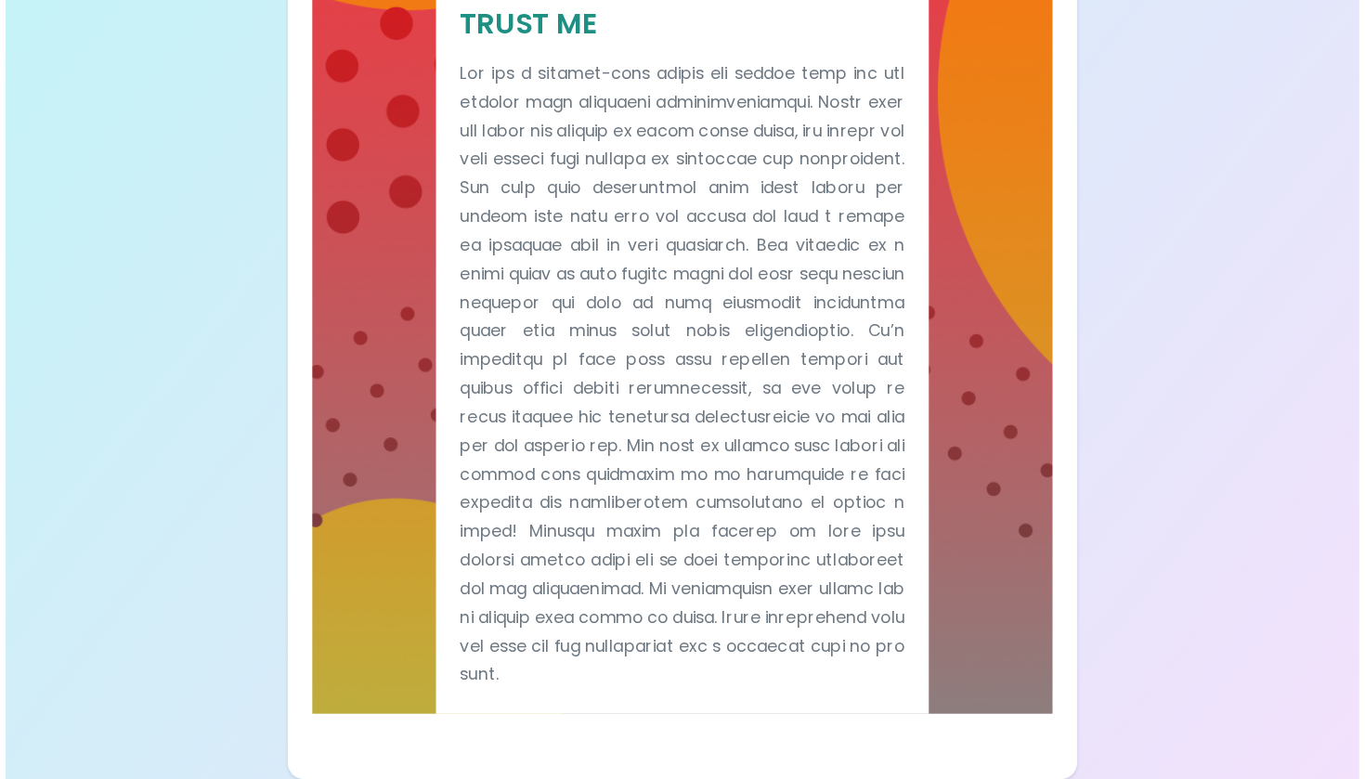
scroll to position [364, 0]
